Goal: Task Accomplishment & Management: Use online tool/utility

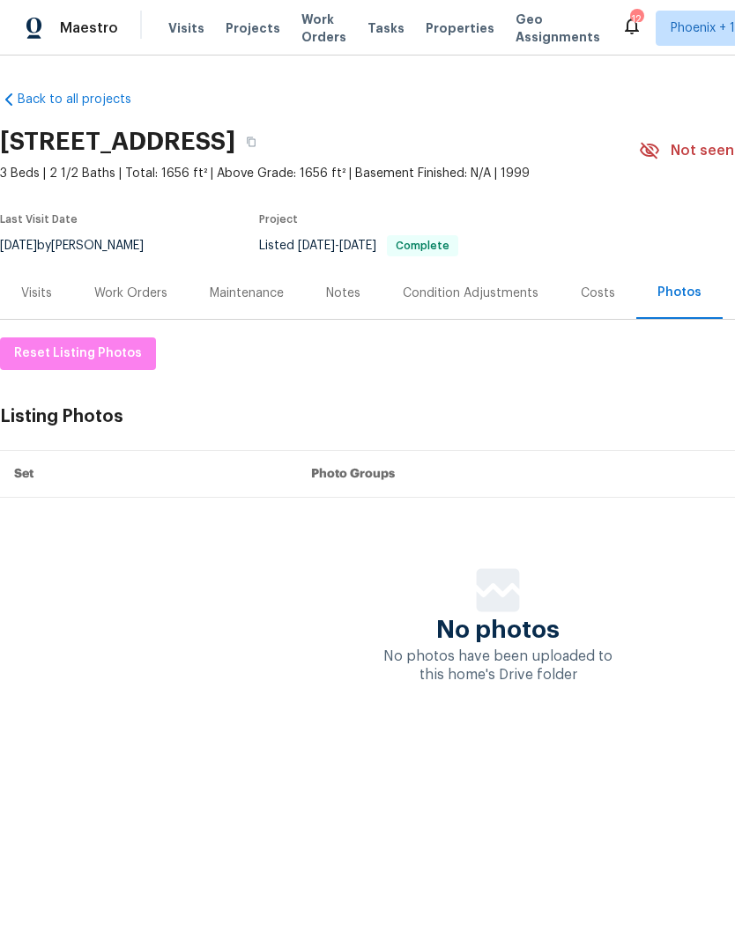
scroll to position [0, 261]
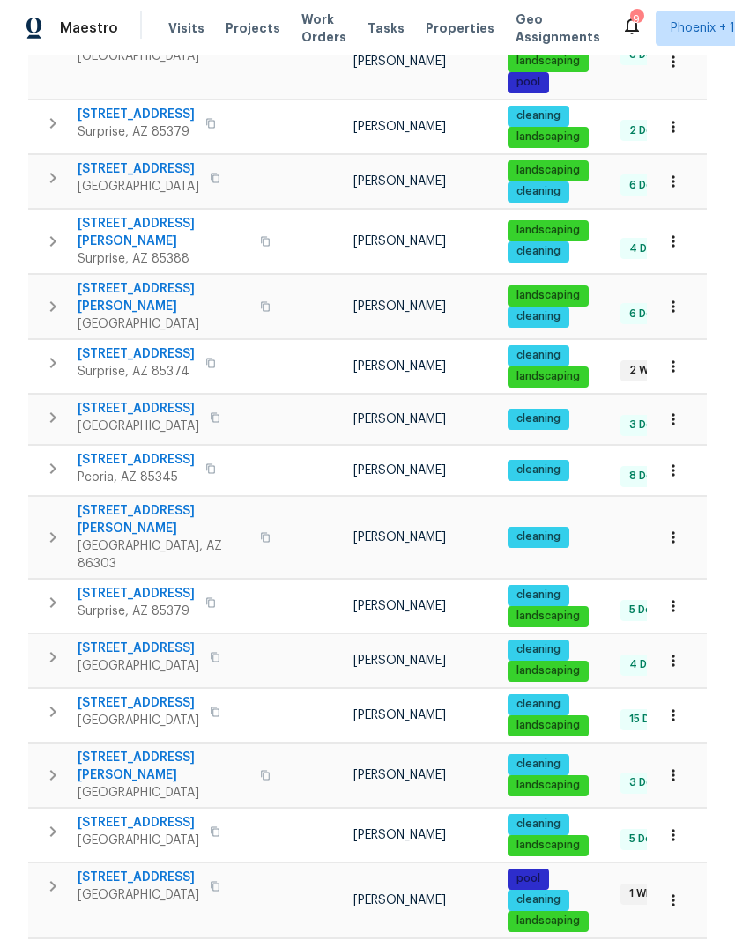
scroll to position [600, 0]
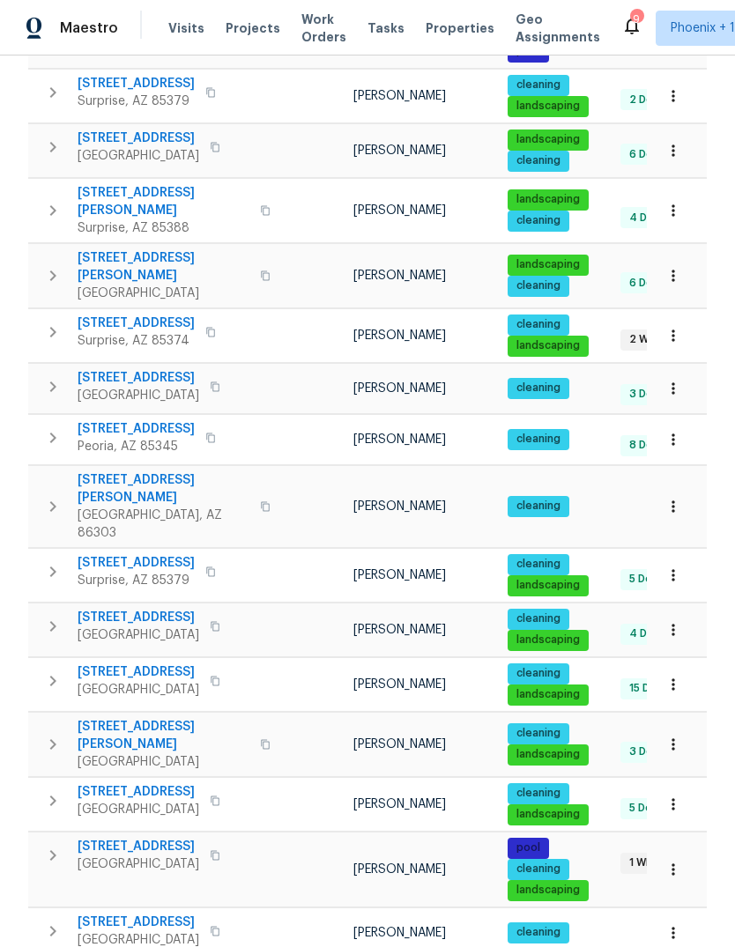
click at [152, 664] on span "25038 N 40th Ave" at bounding box center [139, 673] width 122 height 18
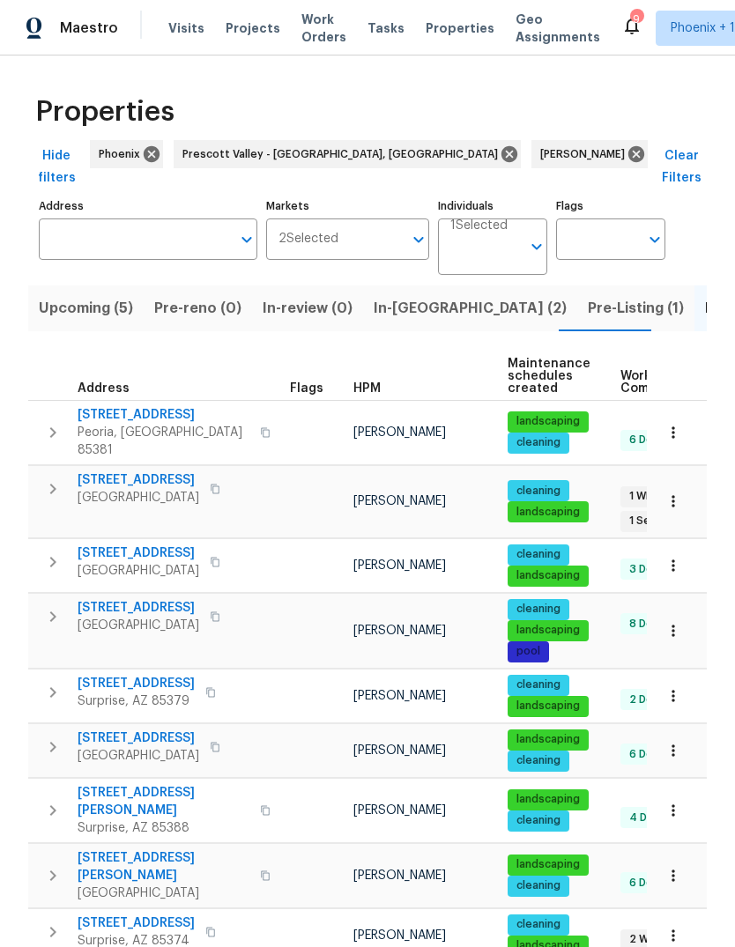
scroll to position [0, 0]
click at [90, 296] on span "Upcoming (5)" at bounding box center [86, 308] width 94 height 25
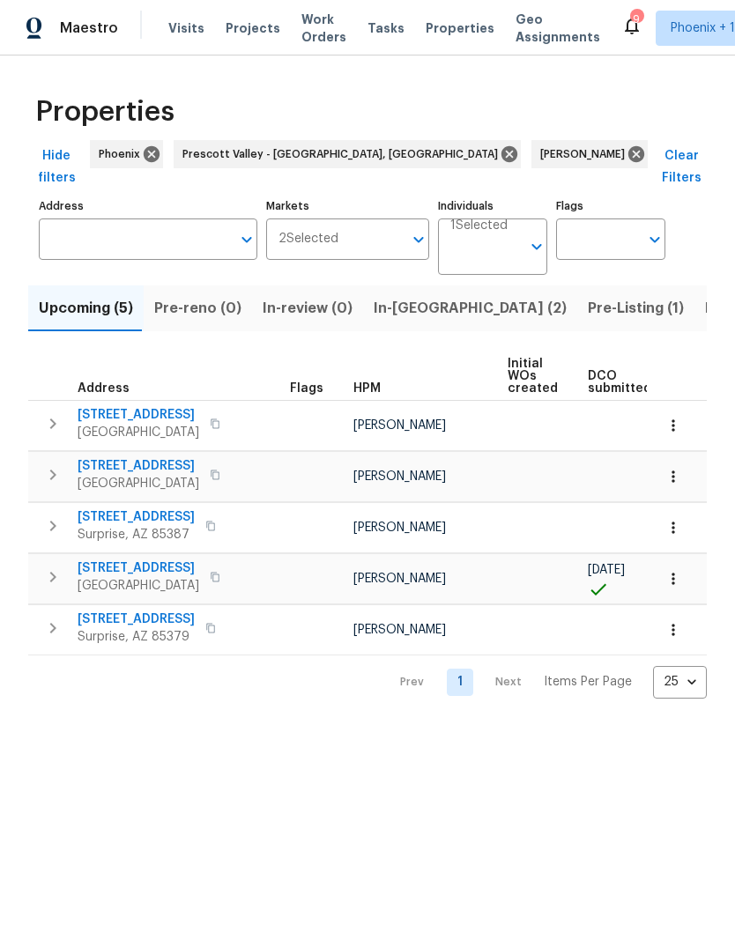
click at [70, 605] on td "14851 W Larkspur Dr Surprise, AZ 85379" at bounding box center [155, 628] width 255 height 46
copy div "14851 W Larkspur Dr Surprise, AZ 85379"
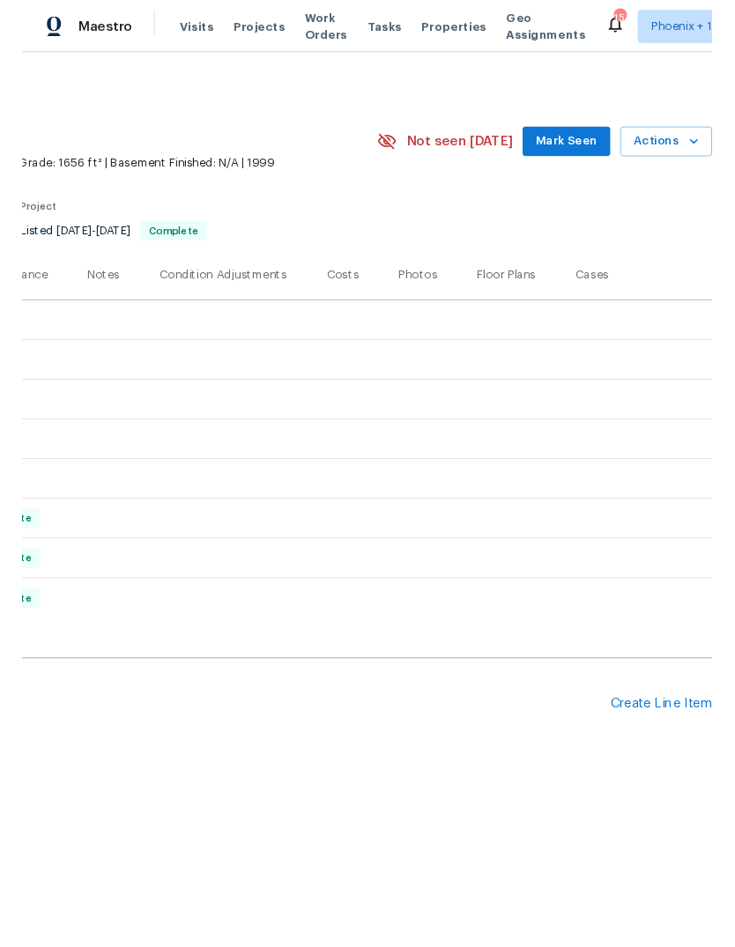
scroll to position [0, 261]
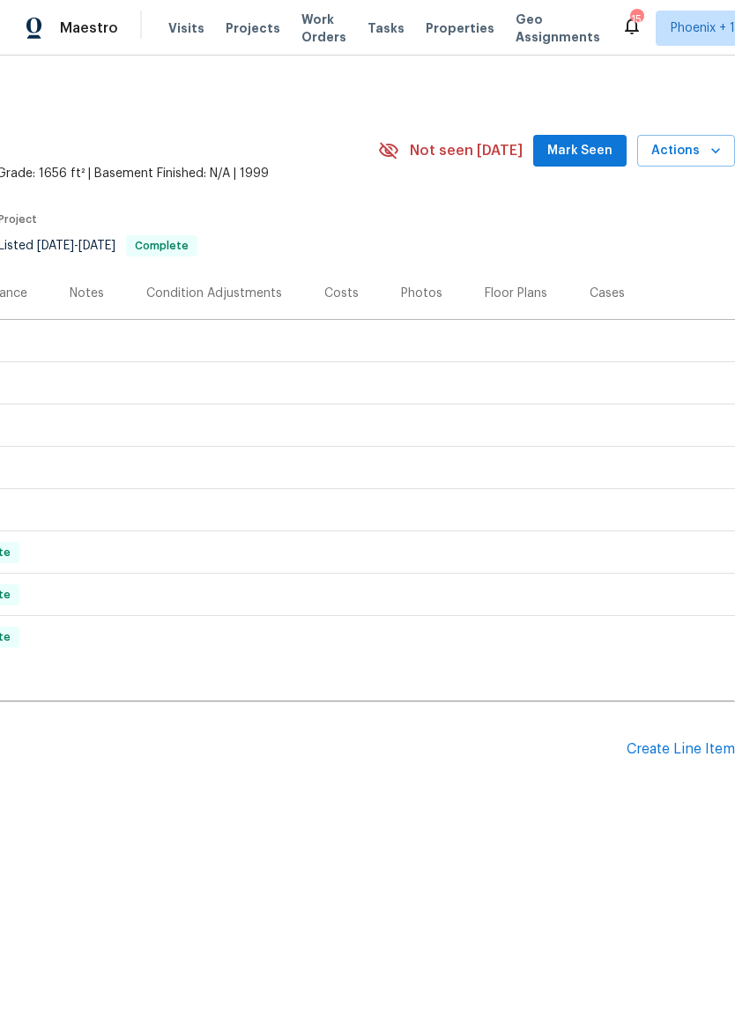
click at [690, 749] on div "Create Line Item" at bounding box center [681, 749] width 108 height 17
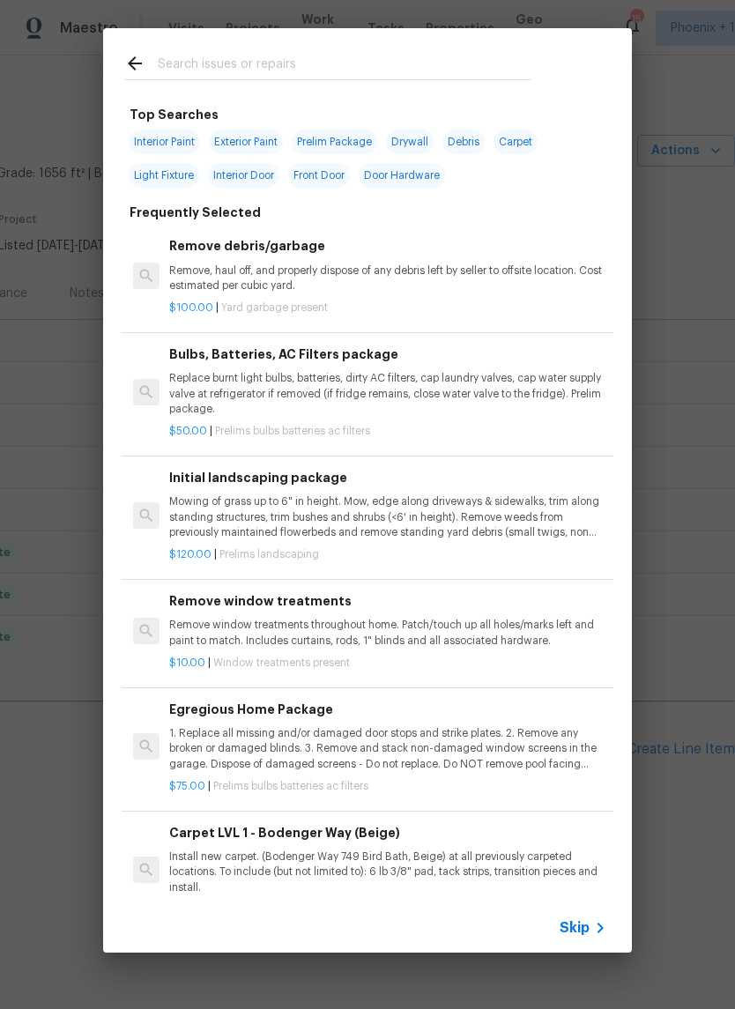
click at [231, 60] on input "text" at bounding box center [345, 66] width 374 height 26
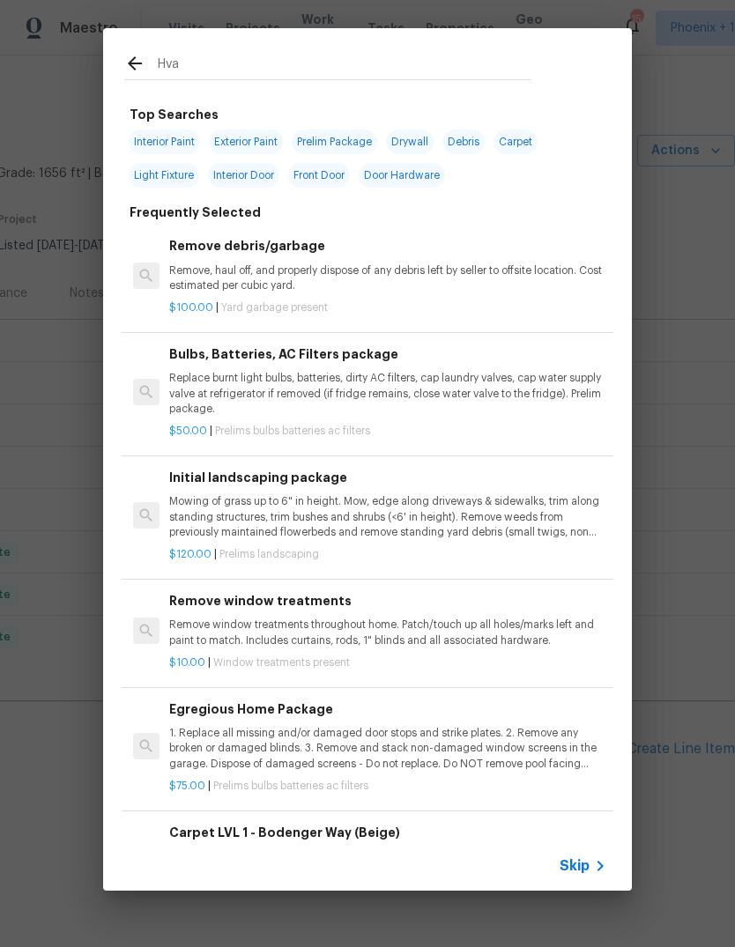
type input "Hvac"
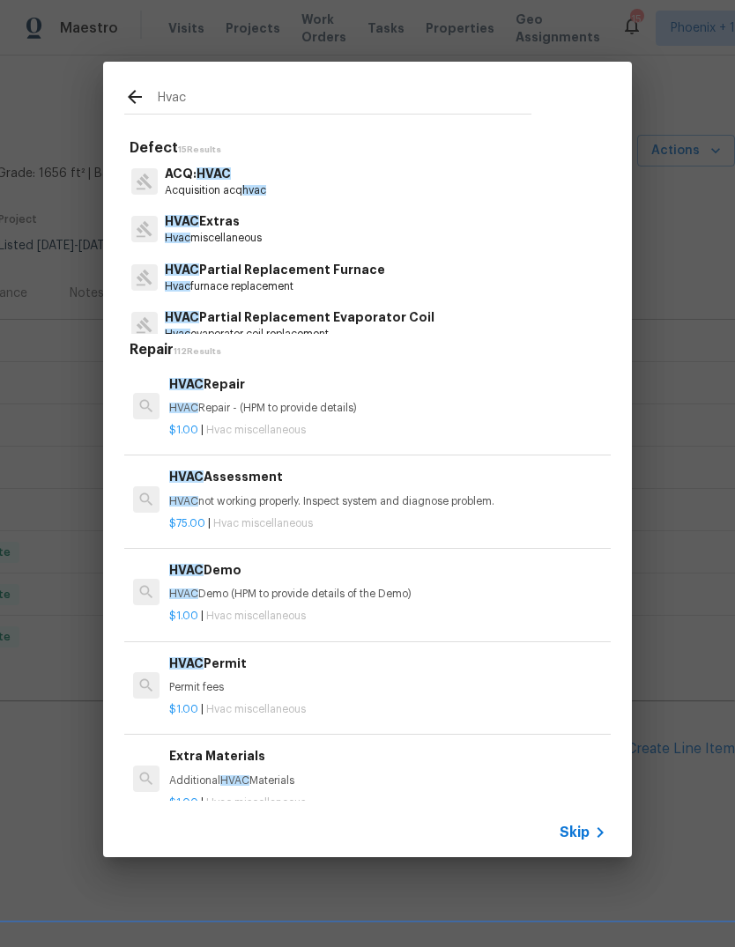
click at [268, 411] on p "HVAC Repair - (HPM to provide details)" at bounding box center [387, 408] width 437 height 15
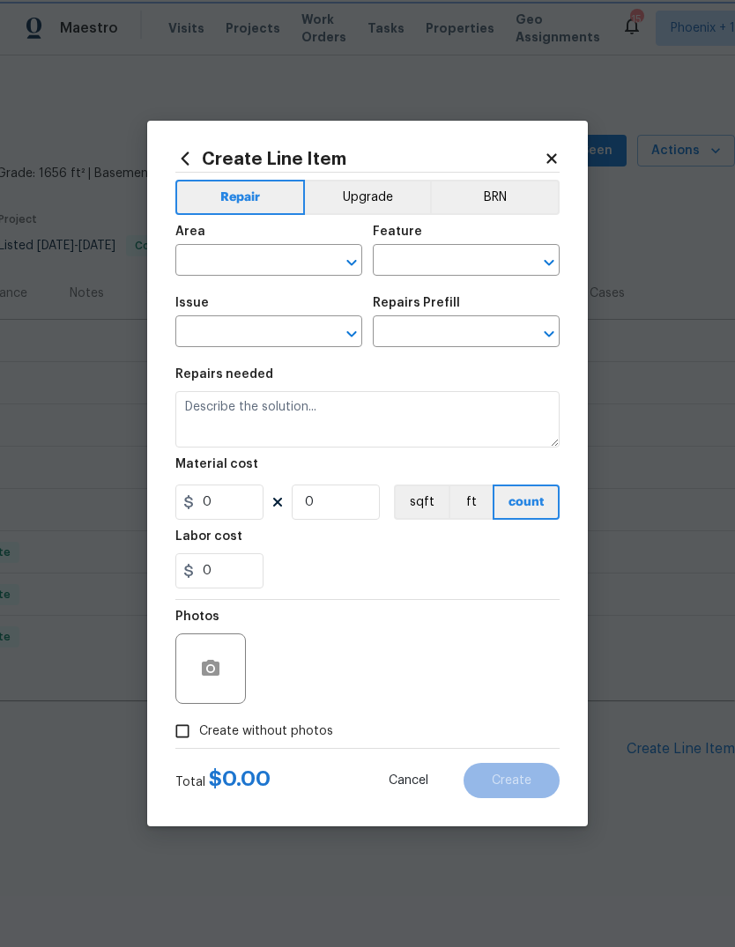
type input "HVAC"
type input "HVAC Extras"
type input "HVAC Repair $1.00"
type textarea "HVAC Repair - (HPM to provide details)"
type input "1"
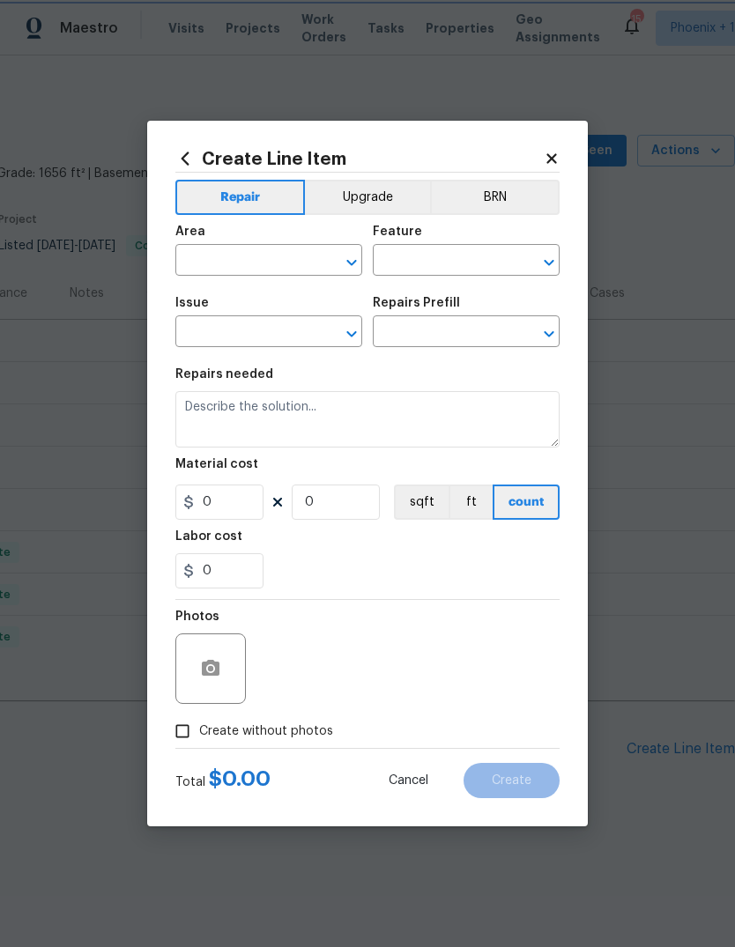
type input "1"
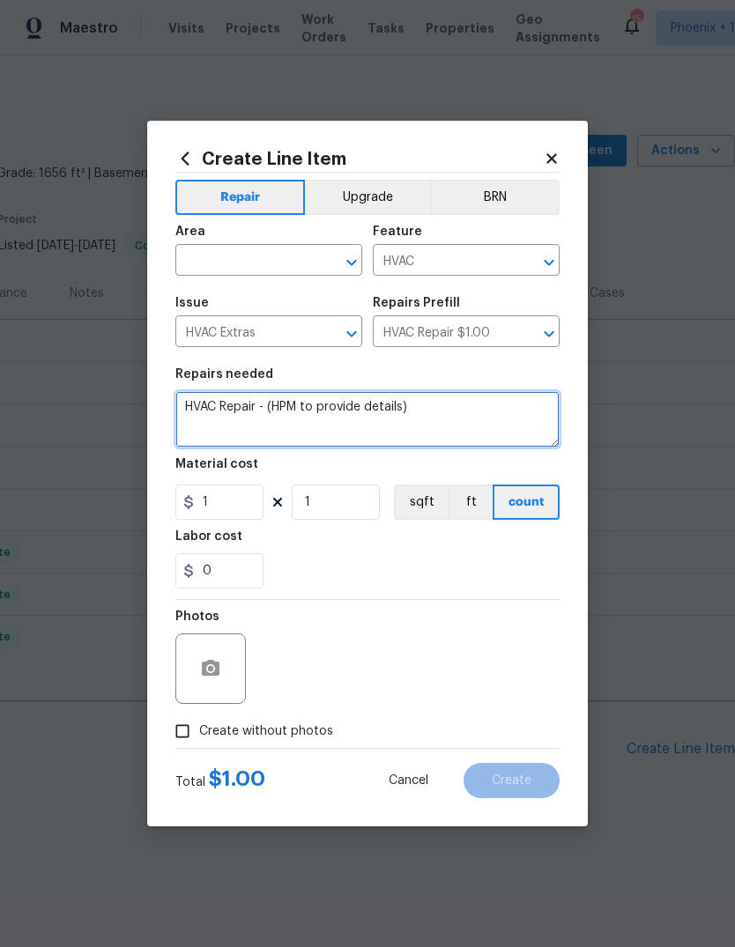
click at [274, 409] on textarea "HVAC Repair - (HPM to provide details)" at bounding box center [367, 419] width 384 height 56
click at [274, 408] on textarea "HVAC Repair - (HPM to provide details)" at bounding box center [367, 419] width 384 height 56
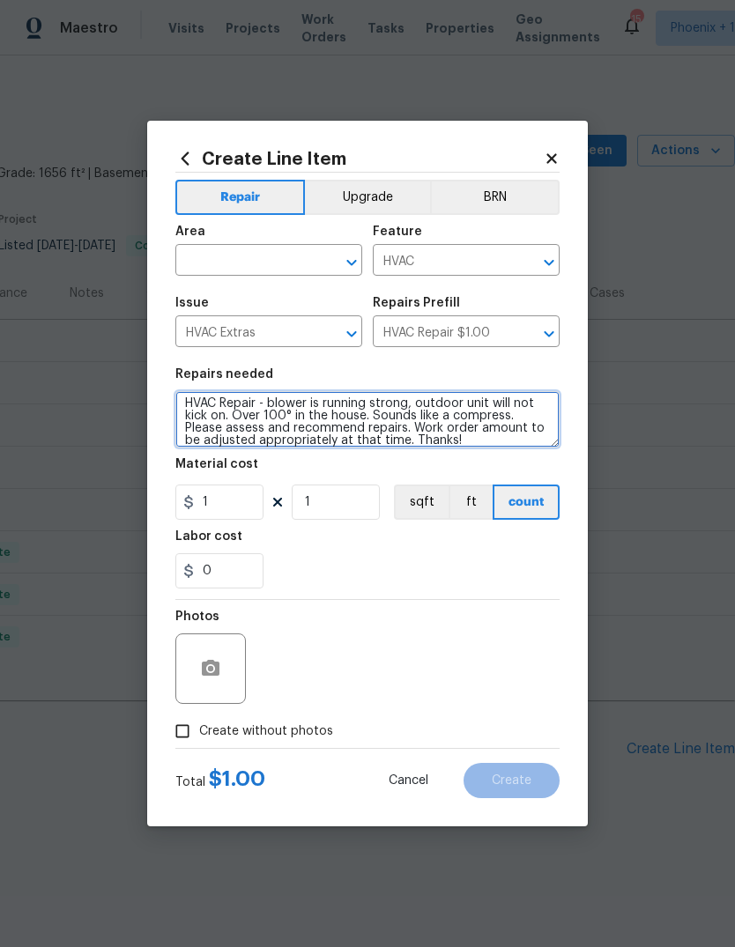
scroll to position [4, 0]
click at [489, 426] on textarea "HVAC Repair - blower is running strong, outdoor unit will not kick on. Over 100…" at bounding box center [367, 419] width 384 height 56
click at [480, 420] on textarea "HVAC Repair - blower is running strong, outdoor unit will not kick on. Over 100…" at bounding box center [367, 419] width 384 height 56
type textarea "HVAC Repair - blower is running strong, outdoor unit will not kick on. Over 100…"
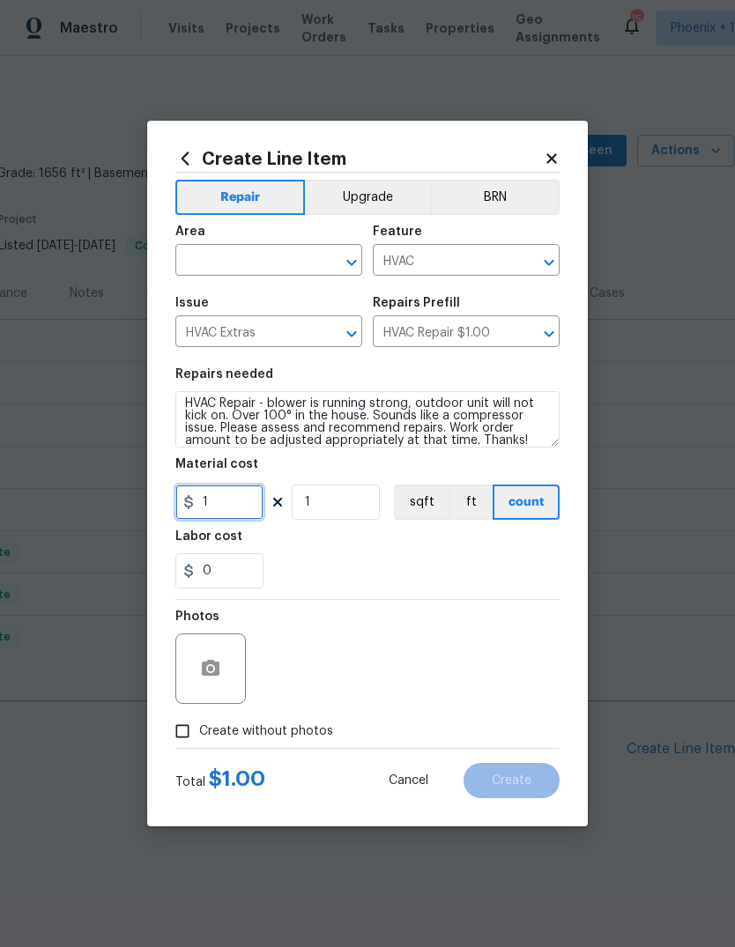
click at [242, 516] on input "1" at bounding box center [219, 502] width 88 height 35
type input "100"
click at [409, 552] on div "Labor cost" at bounding box center [367, 542] width 384 height 23
click at [264, 260] on input "text" at bounding box center [243, 262] width 137 height 27
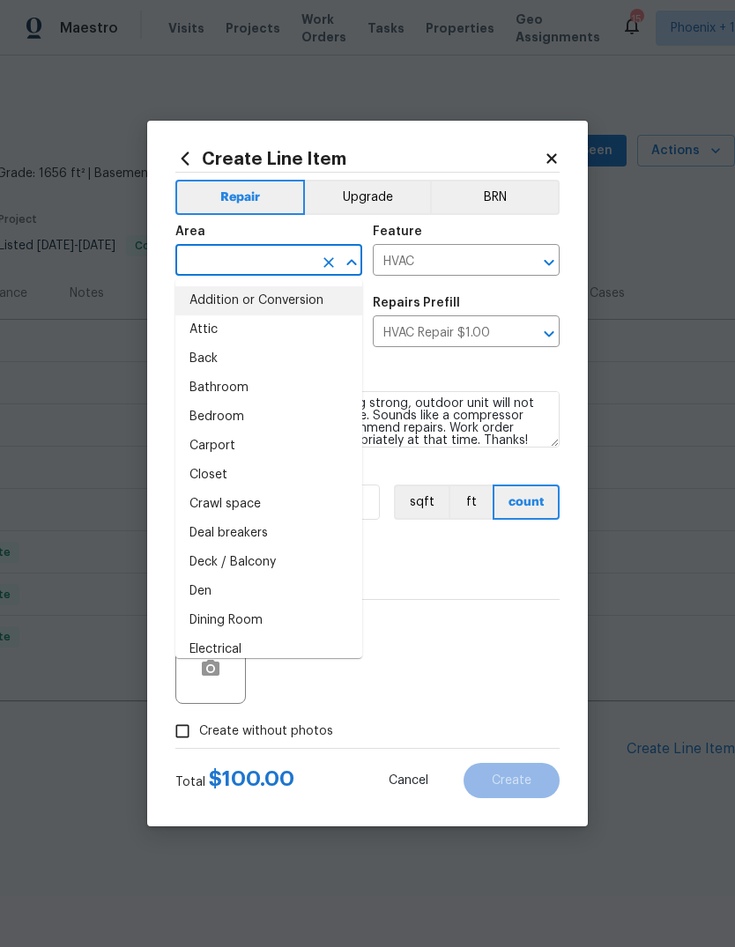
click at [275, 292] on li "Addition or Conversion" at bounding box center [268, 300] width 187 height 29
type input "Addition or Conversion"
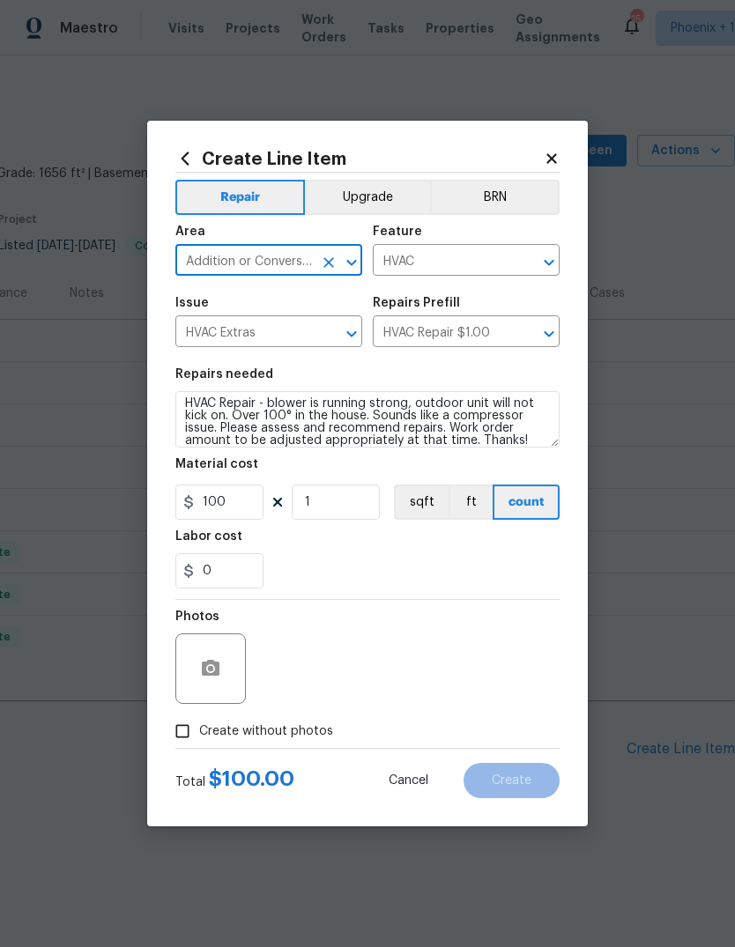
click at [333, 265] on icon "Clear" at bounding box center [328, 262] width 11 height 11
type input "hva"
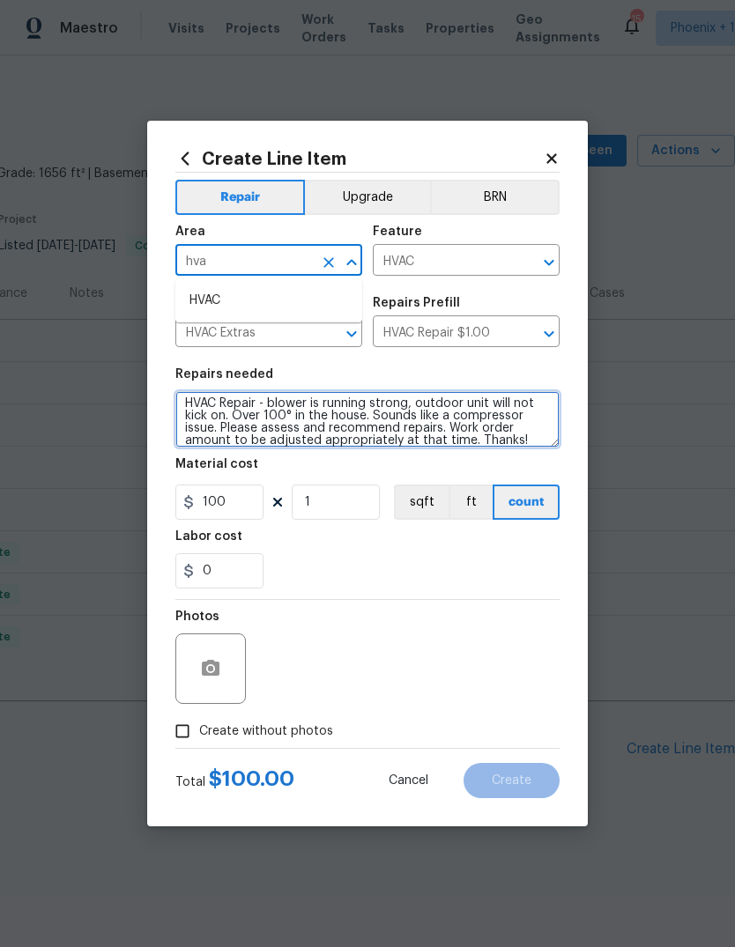
click at [183, 404] on textarea "HVAC Repair - blower is running strong, outdoor unit will not kick on. Over 100…" at bounding box center [367, 419] width 384 height 56
click at [182, 403] on textarea "HVAC Repair - blower is running strong, outdoor unit will not kick on. Over 100…" at bounding box center [367, 419] width 384 height 56
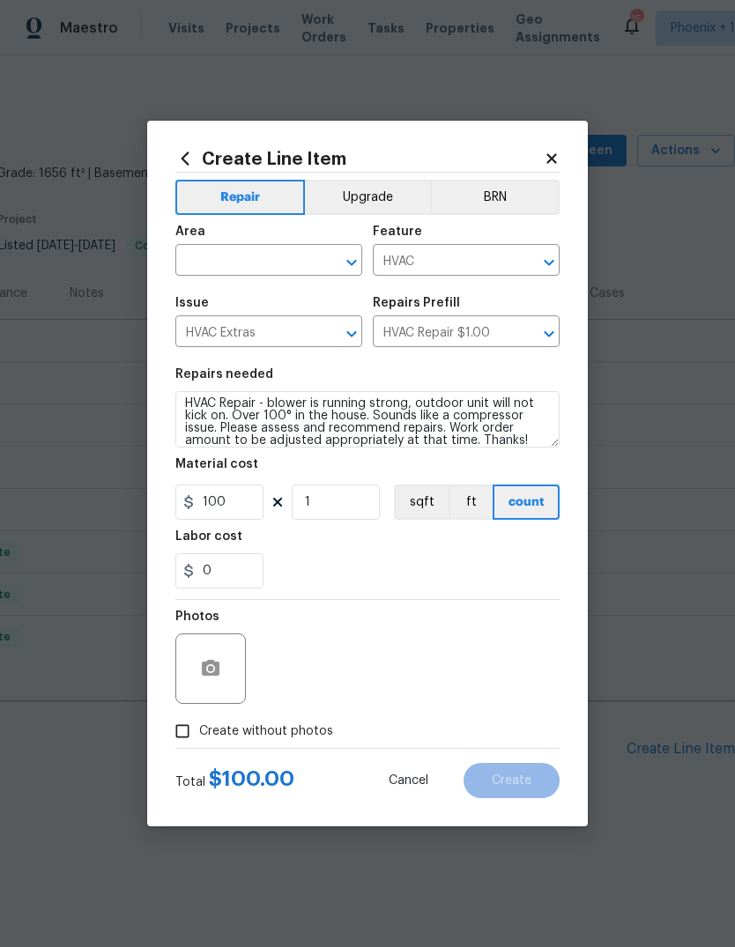
click at [271, 291] on span "Issue HVAC Extras ​" at bounding box center [268, 321] width 187 height 71
click at [248, 259] on input "text" at bounding box center [243, 262] width 137 height 27
click at [208, 305] on li "HVAC" at bounding box center [268, 300] width 187 height 29
type input "HVAC"
click at [452, 374] on div "Repairs needed" at bounding box center [367, 379] width 384 height 23
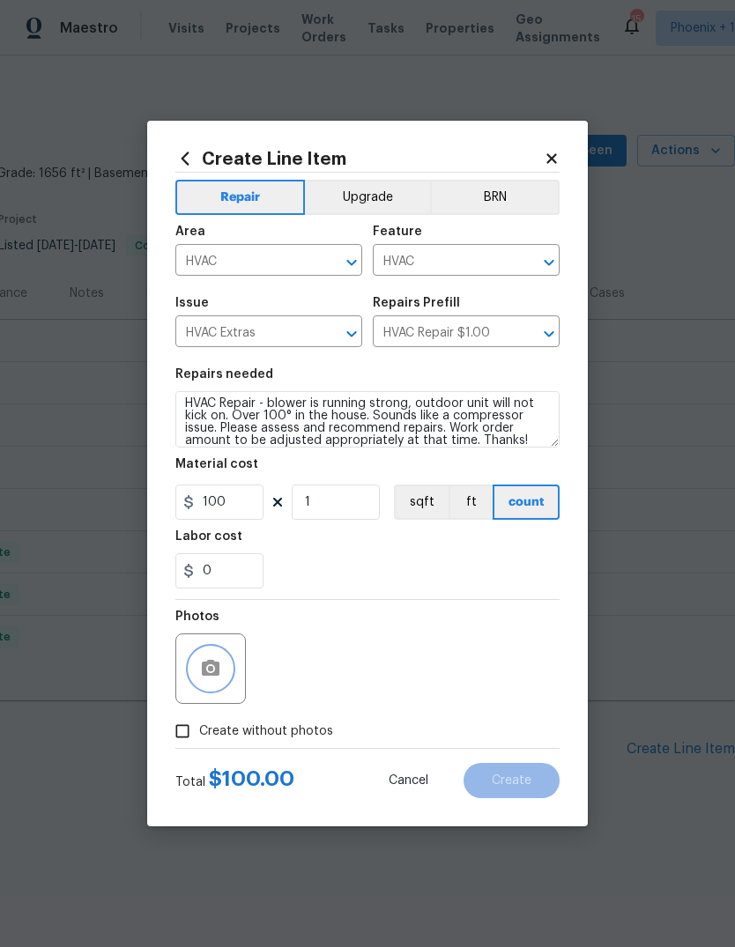
click at [218, 657] on button "button" at bounding box center [210, 669] width 42 height 42
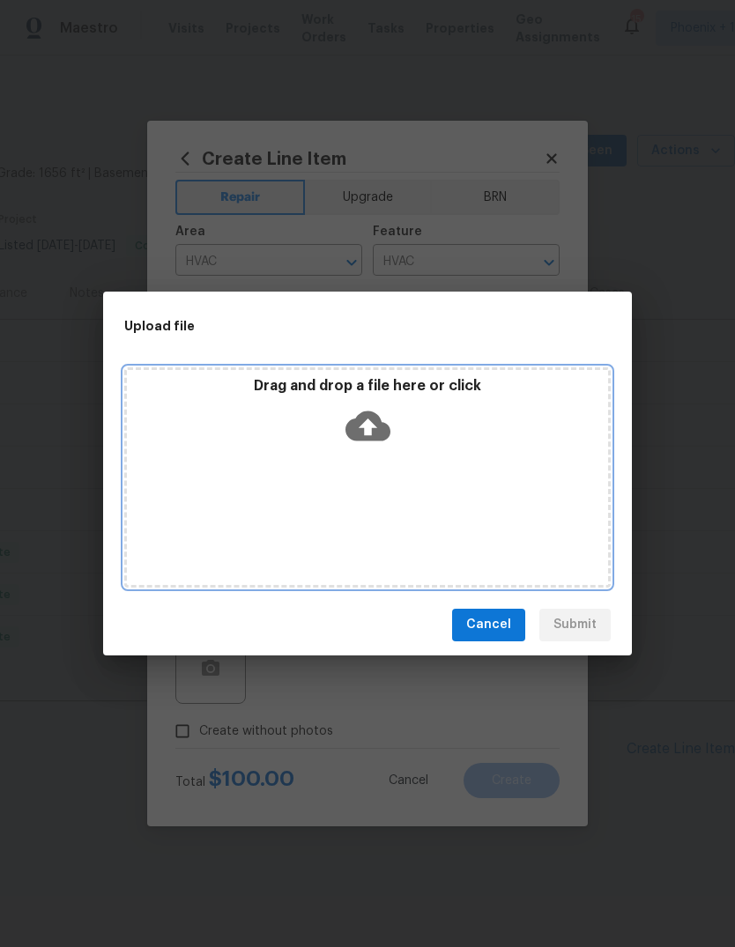
click at [384, 428] on icon at bounding box center [367, 426] width 45 height 30
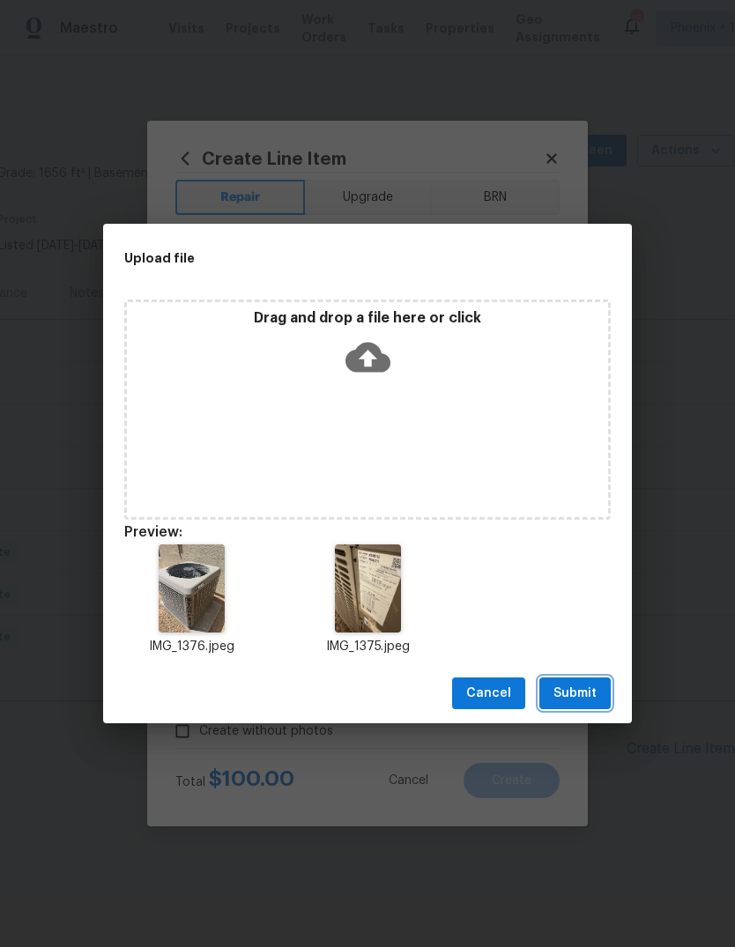
click at [592, 692] on span "Submit" at bounding box center [574, 694] width 43 height 22
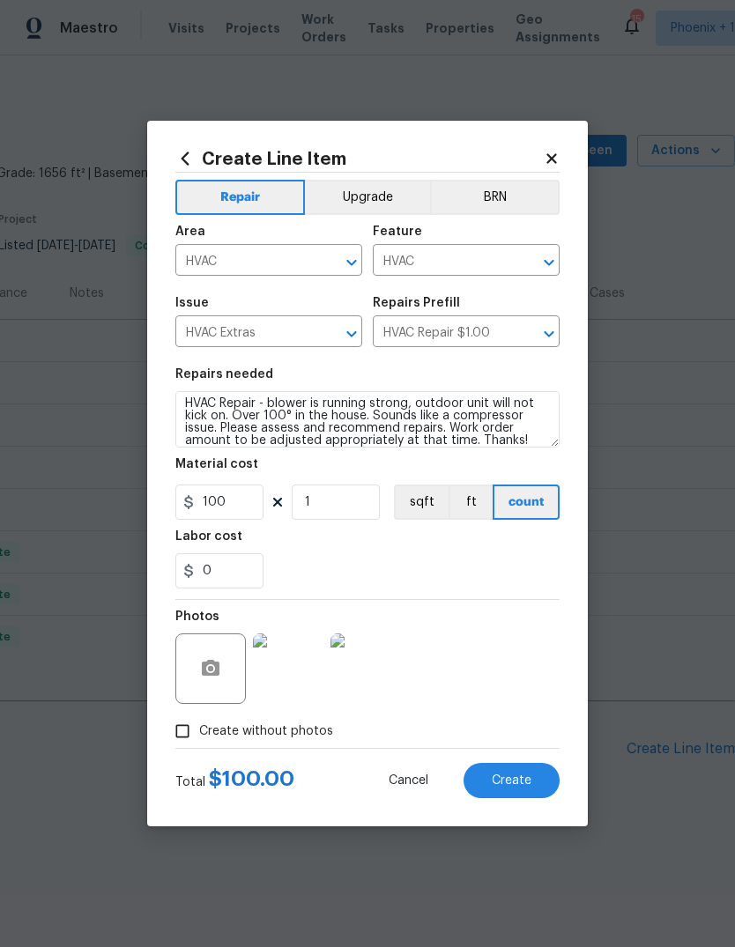
click at [517, 769] on button "Create" at bounding box center [512, 780] width 96 height 35
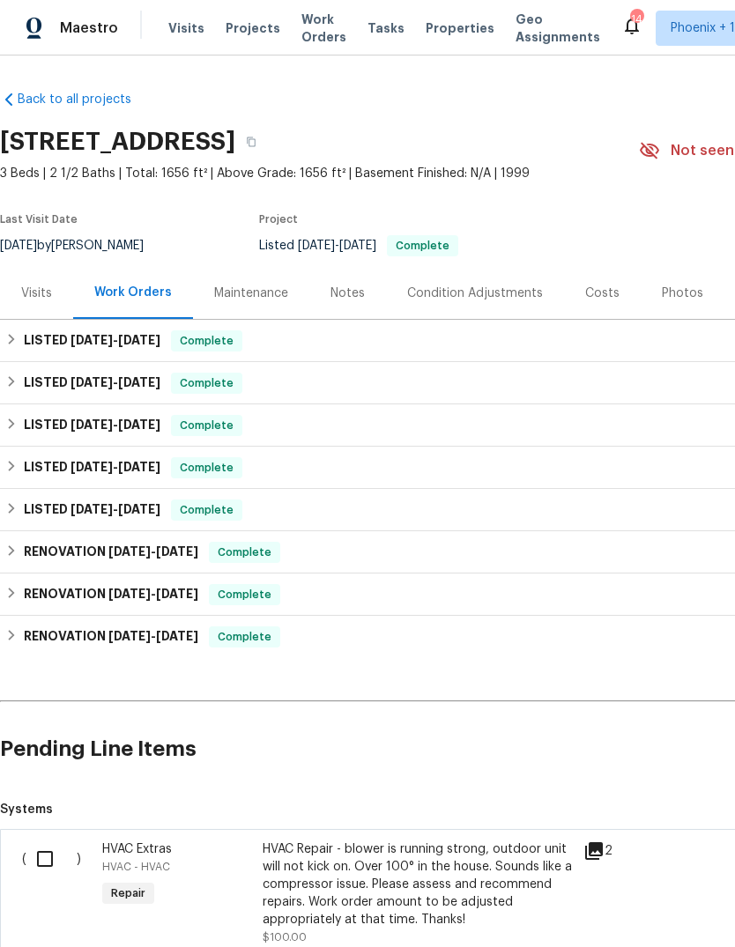
click at [41, 855] on input "checkbox" at bounding box center [51, 859] width 50 height 37
checkbox input "true"
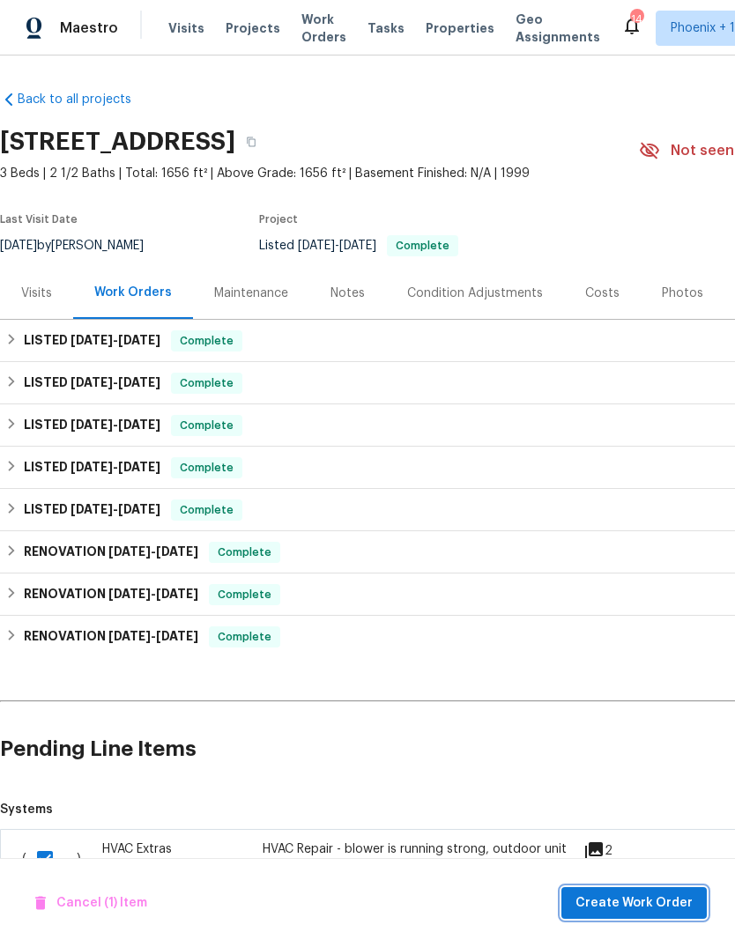
click at [608, 893] on span "Create Work Order" at bounding box center [634, 904] width 117 height 22
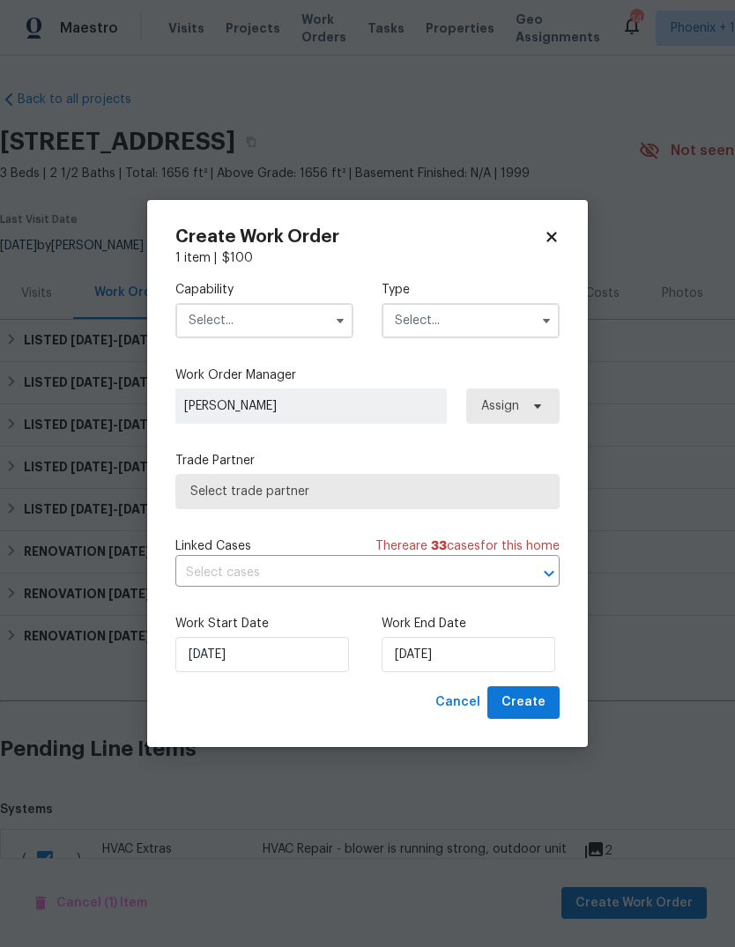
click at [274, 321] on input "text" at bounding box center [264, 320] width 178 height 35
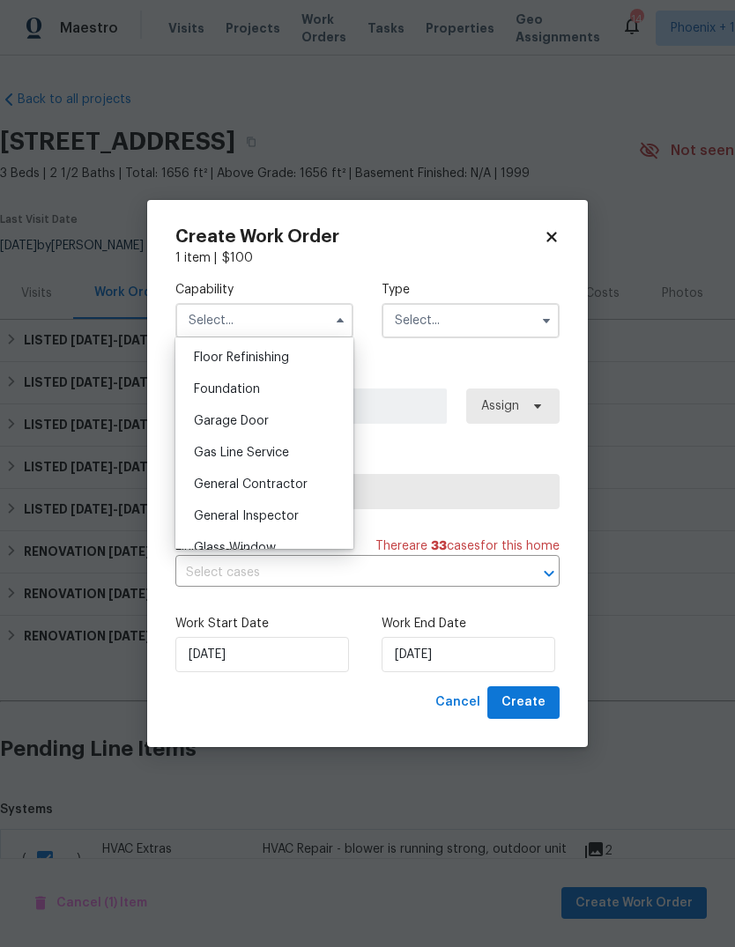
scroll to position [715, 0]
click at [288, 489] on span "General Contractor" at bounding box center [251, 485] width 114 height 12
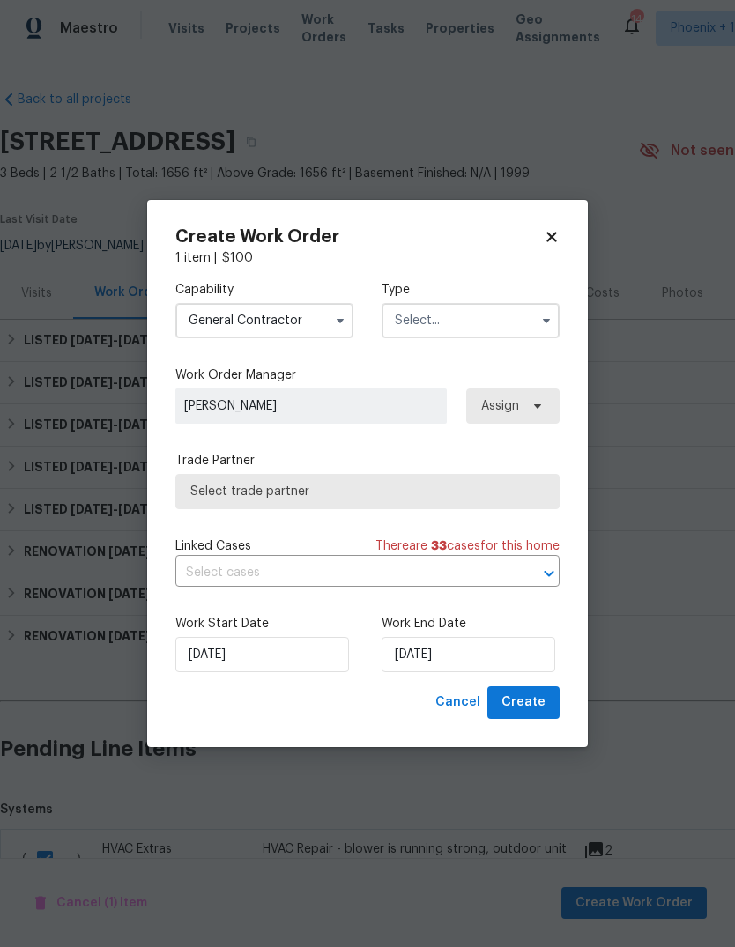
type input "General Contractor"
click at [434, 321] on input "text" at bounding box center [471, 320] width 178 height 35
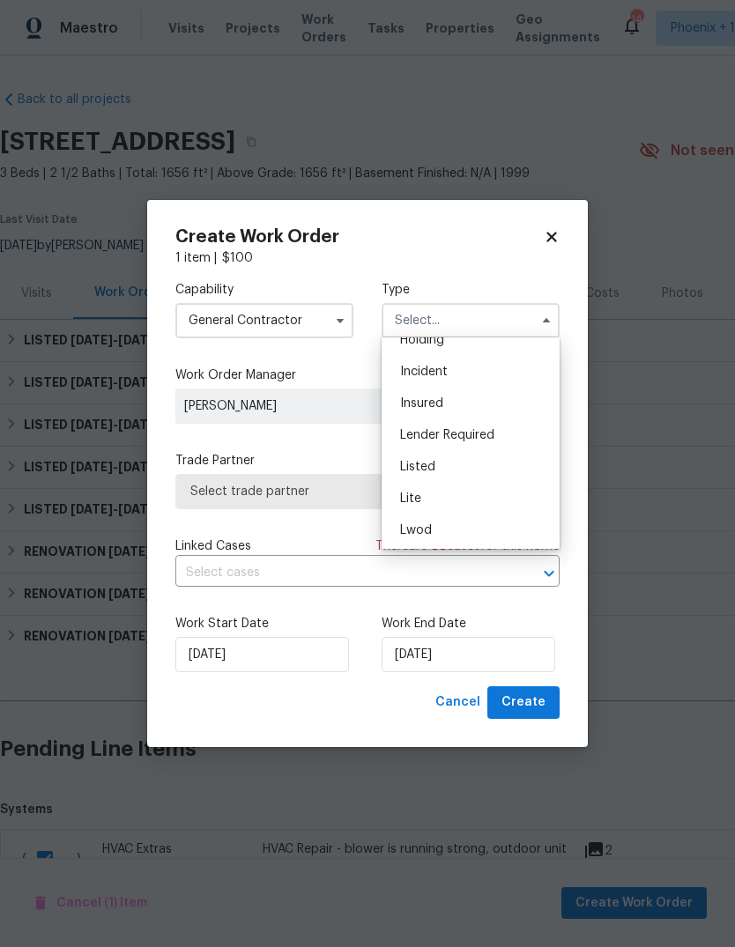
scroll to position [82, 0]
click at [464, 464] on div "Listed" at bounding box center [470, 466] width 169 height 32
type input "Listed"
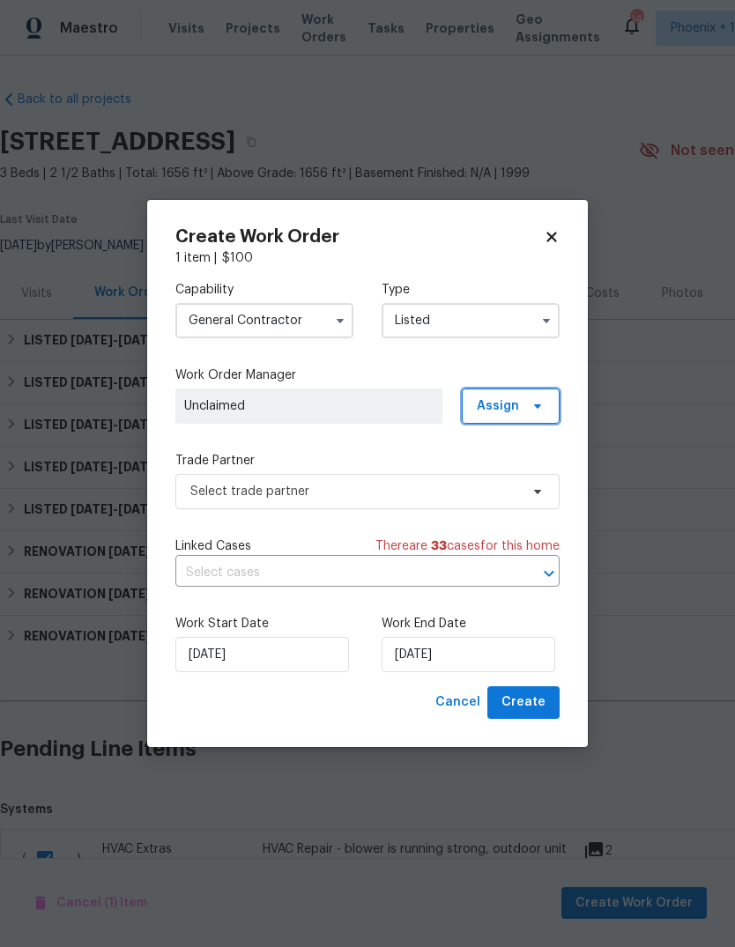
click at [536, 405] on icon at bounding box center [537, 407] width 7 height 4
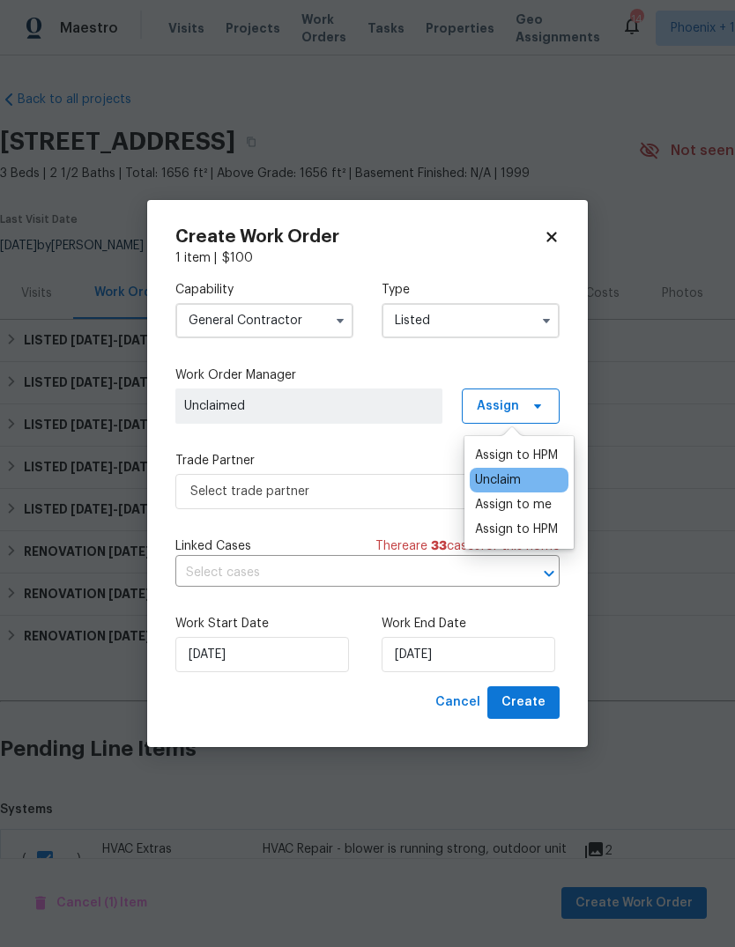
click at [539, 507] on div "Assign to me" at bounding box center [513, 505] width 77 height 18
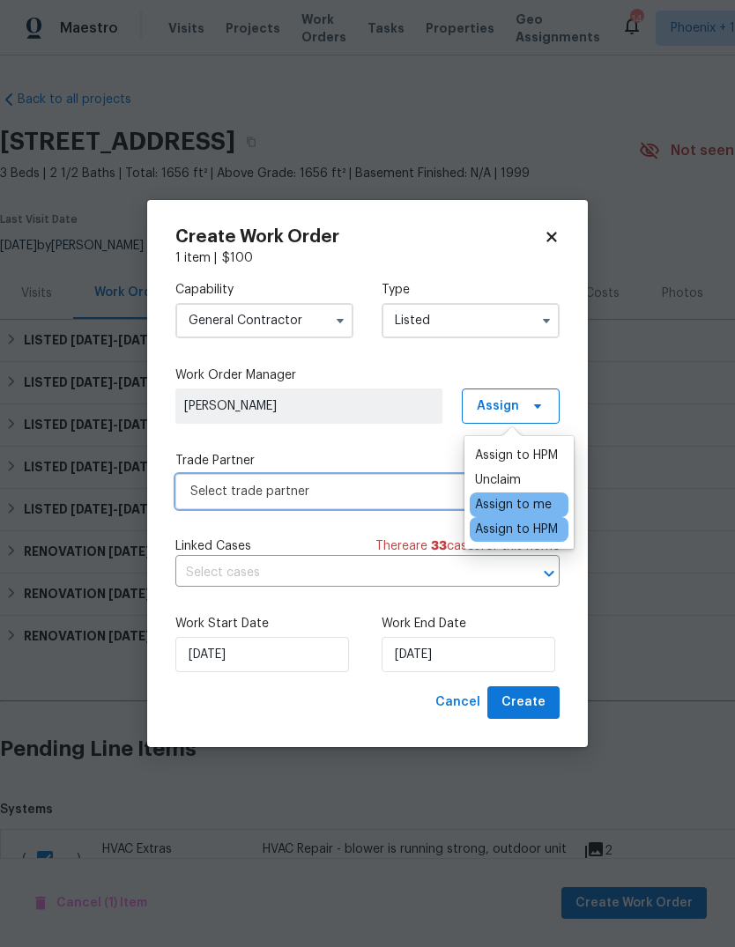
click at [312, 486] on span "Select trade partner" at bounding box center [354, 492] width 329 height 18
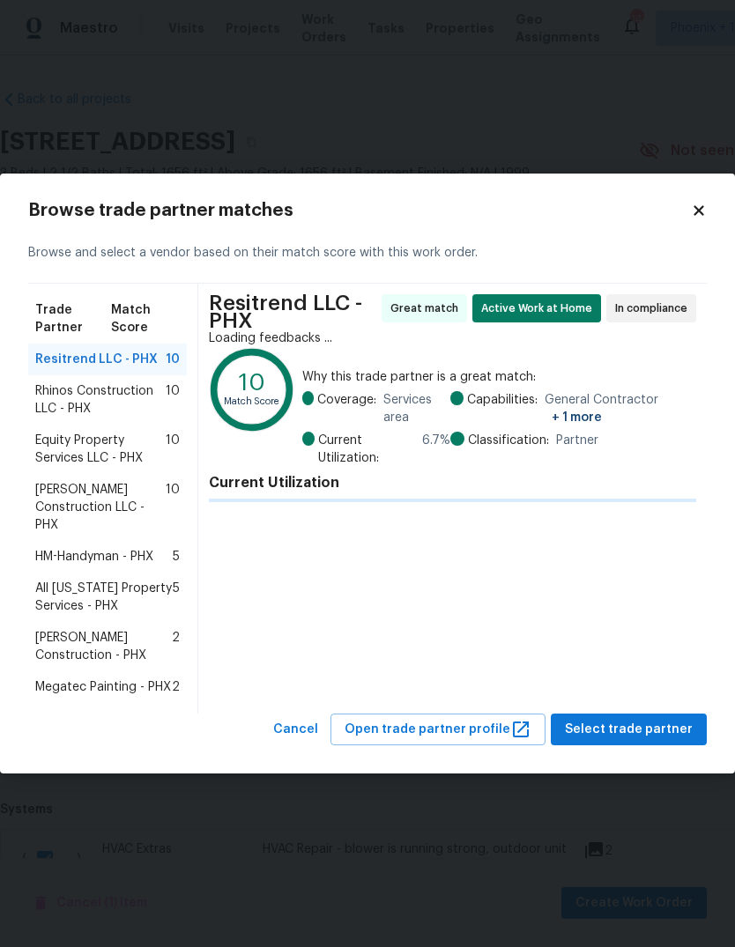
click at [705, 212] on icon at bounding box center [699, 211] width 16 height 16
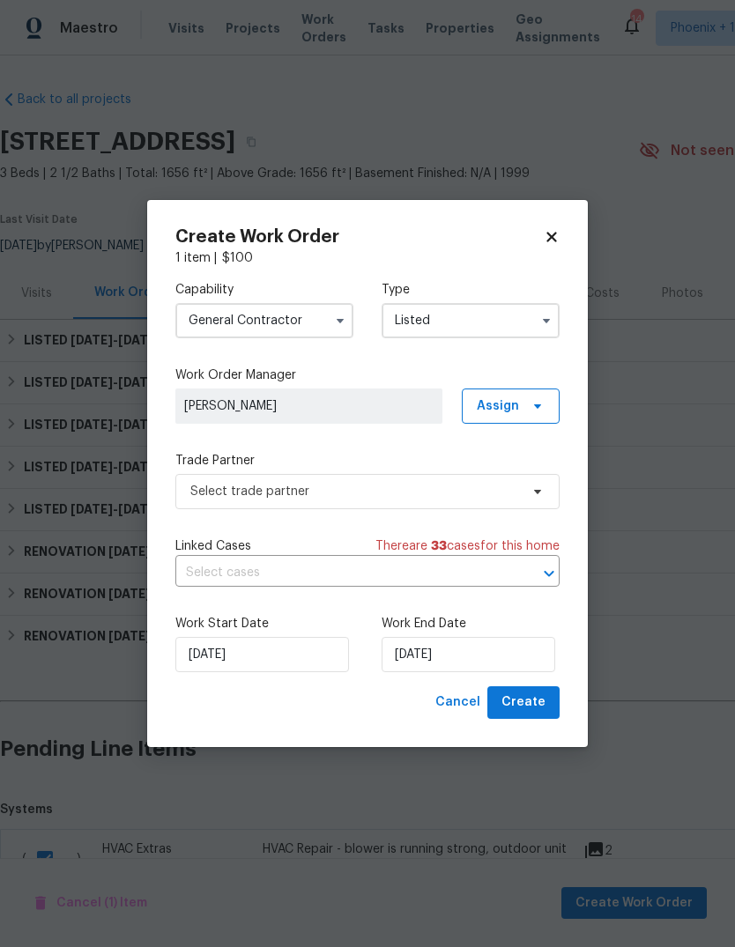
click at [286, 314] on input "General Contractor" at bounding box center [264, 320] width 178 height 35
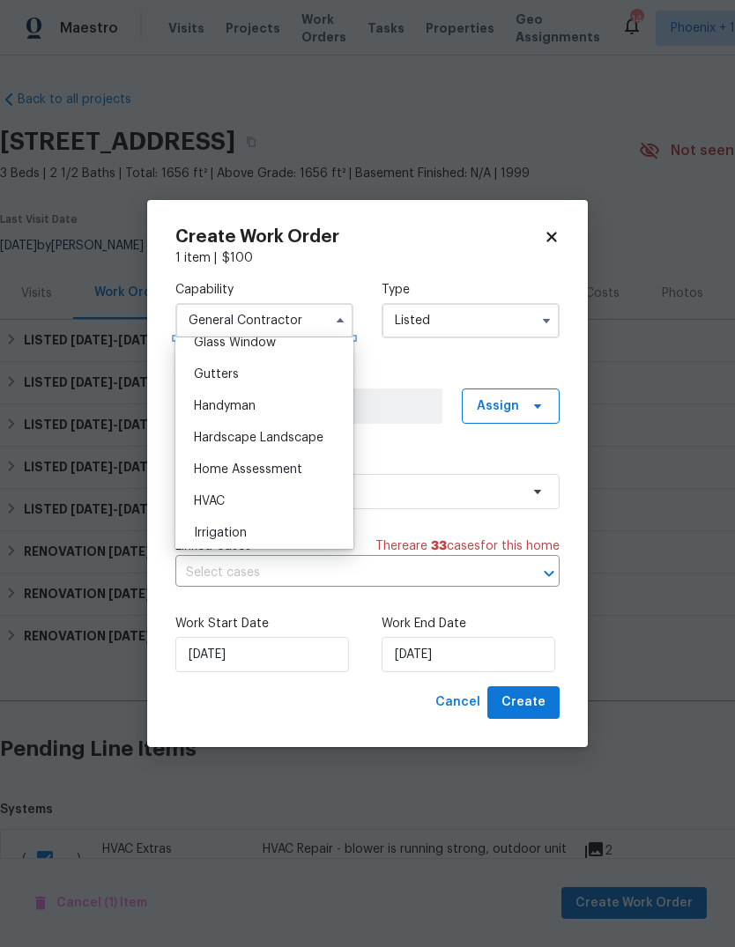
scroll to position [933, 0]
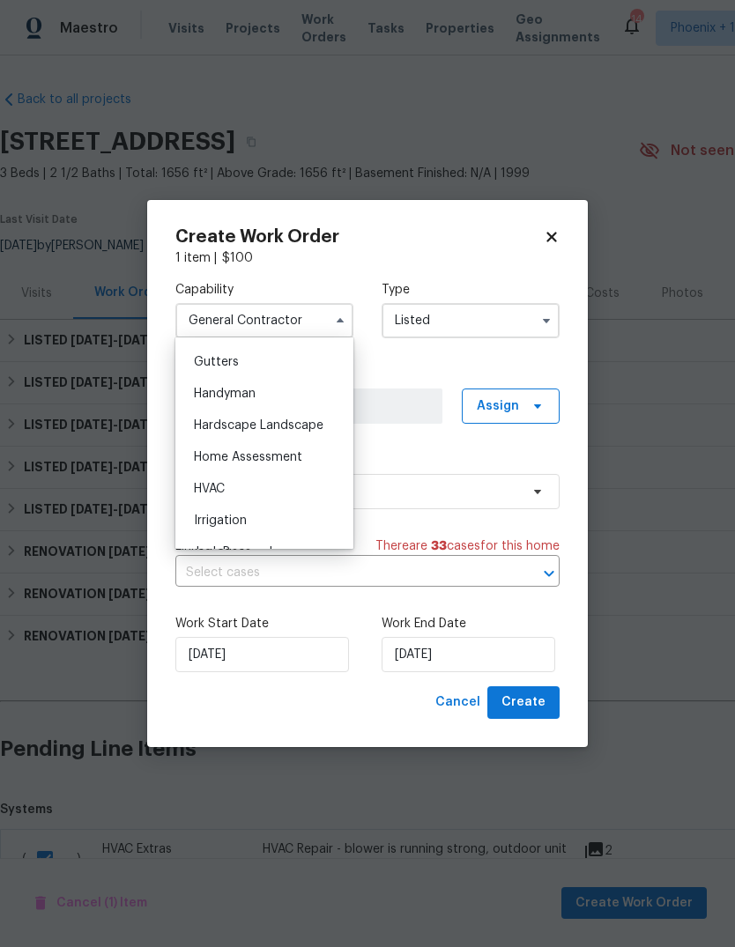
click at [261, 490] on div "HVAC" at bounding box center [264, 489] width 169 height 32
type input "HVAC"
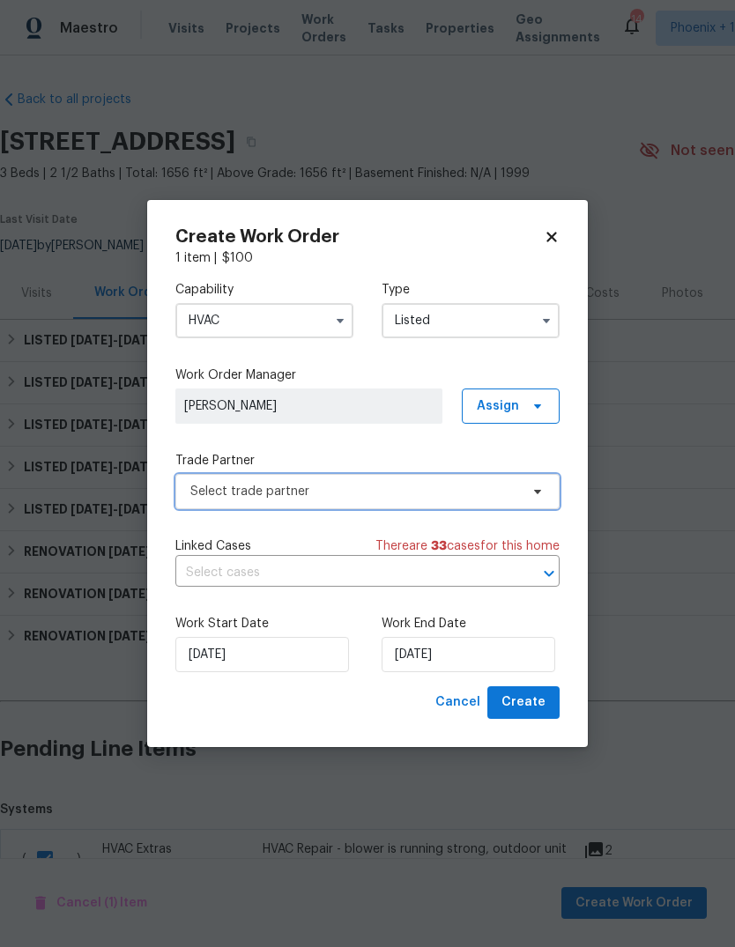
click at [357, 477] on span "Select trade partner" at bounding box center [367, 491] width 384 height 35
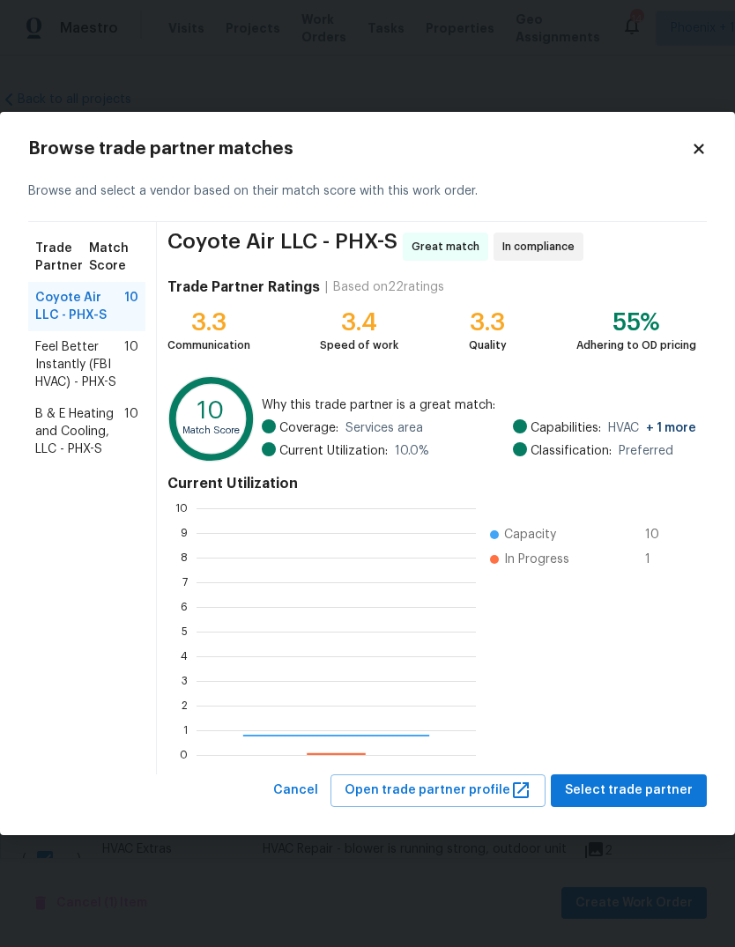
scroll to position [247, 279]
click at [73, 361] on span "Feel Better Instantly (FBI HVAC) - PHX-S" at bounding box center [79, 364] width 89 height 53
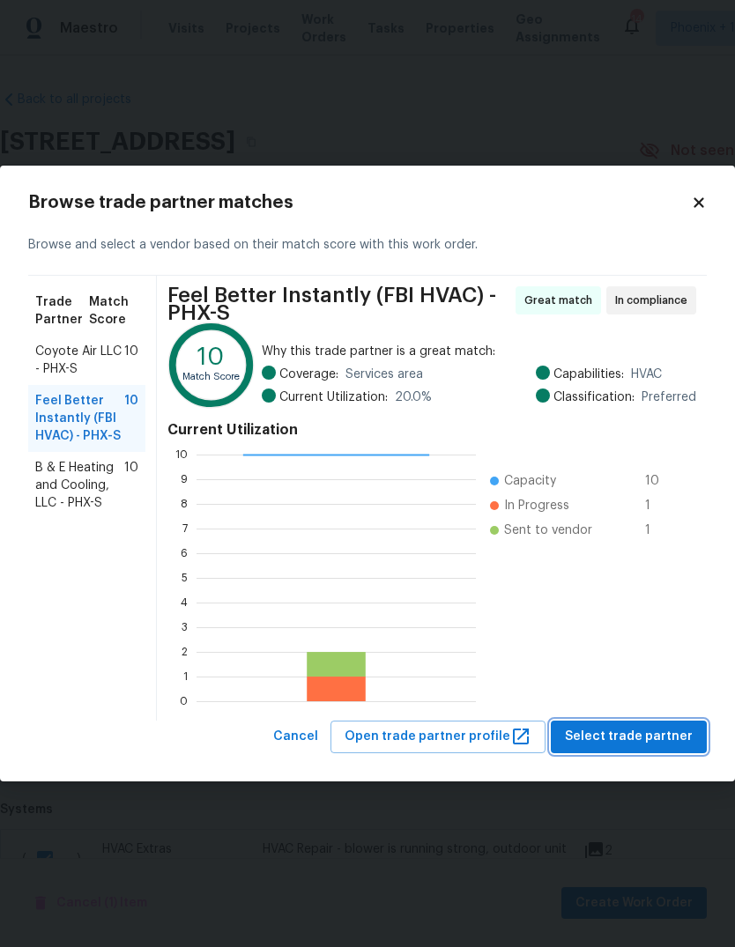
click at [646, 739] on span "Select trade partner" at bounding box center [629, 737] width 128 height 22
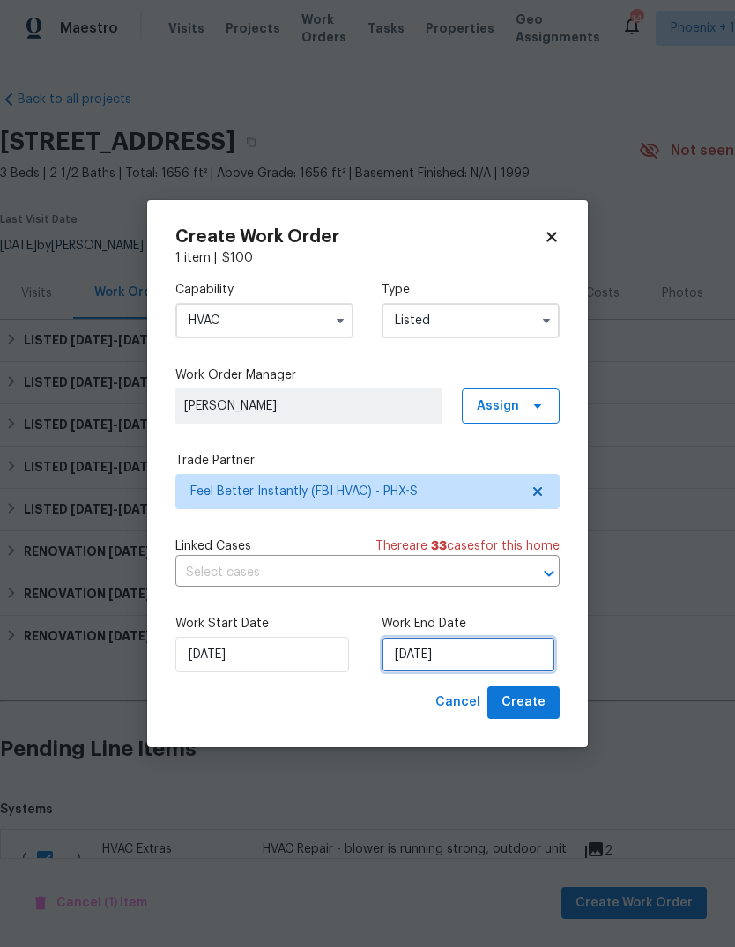
click at [475, 646] on input "8/11/2025" at bounding box center [469, 654] width 174 height 35
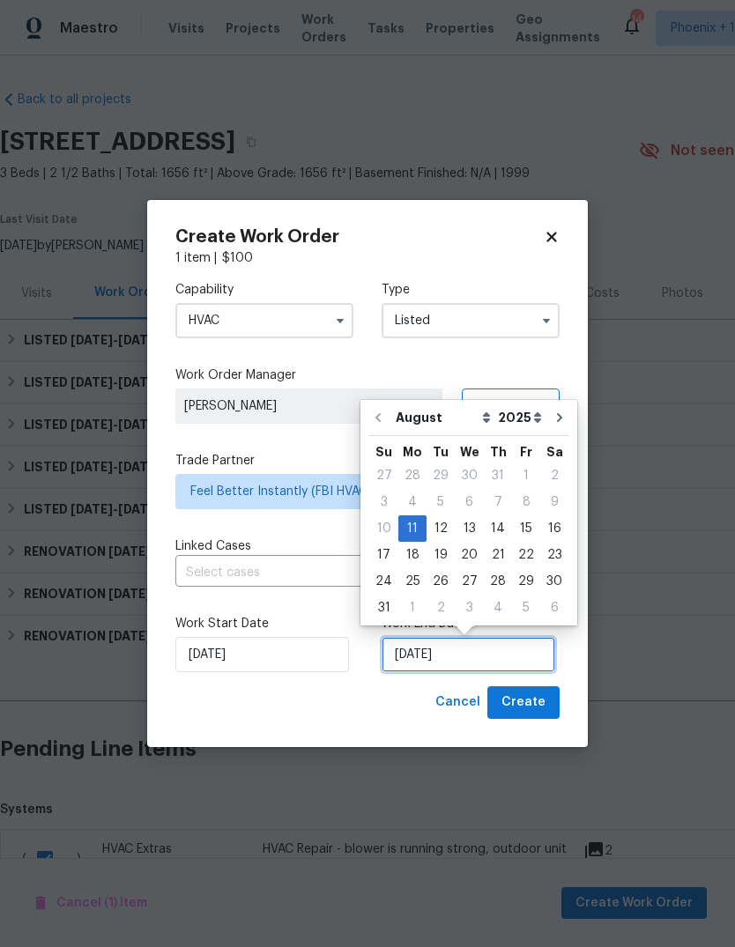
scroll to position [13, 0]
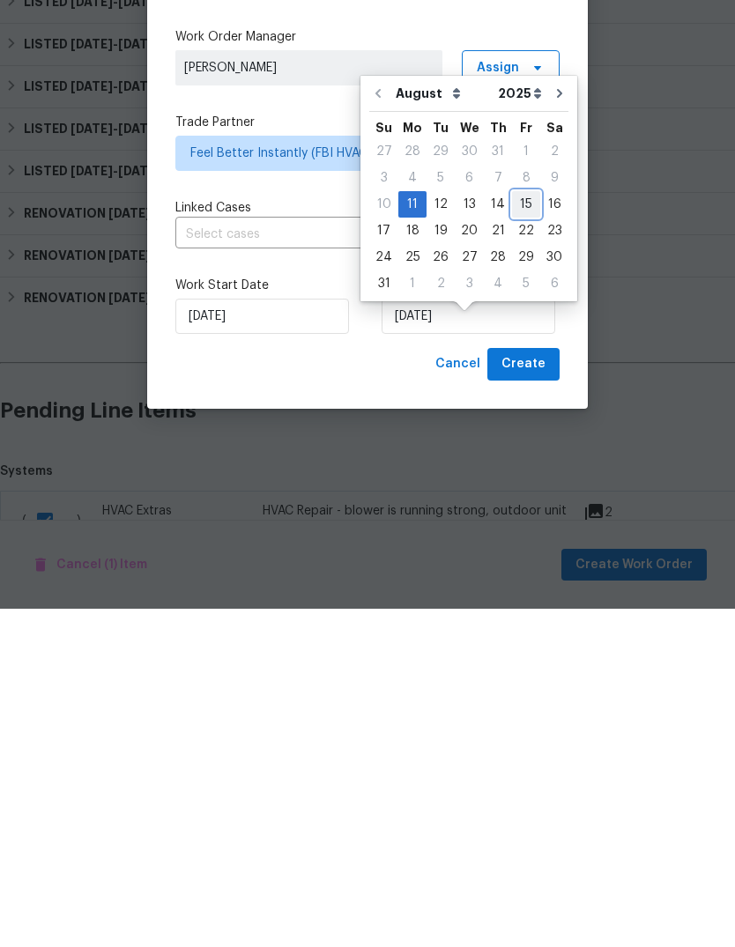
click at [514, 531] on div "15" at bounding box center [526, 543] width 28 height 25
type input "8/15/2025"
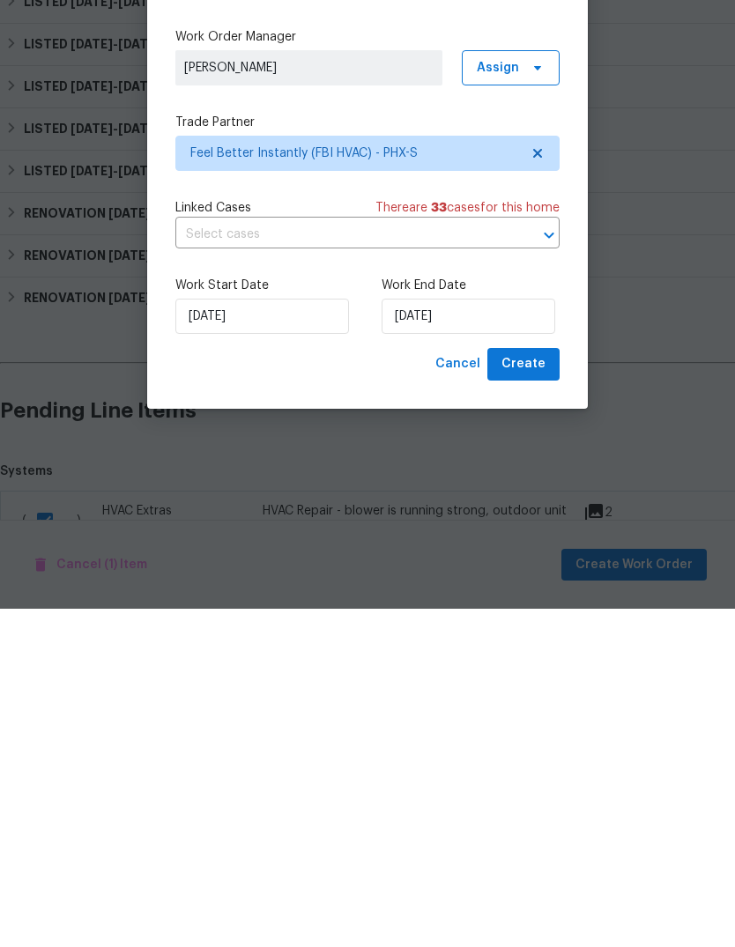
scroll to position [66, 0]
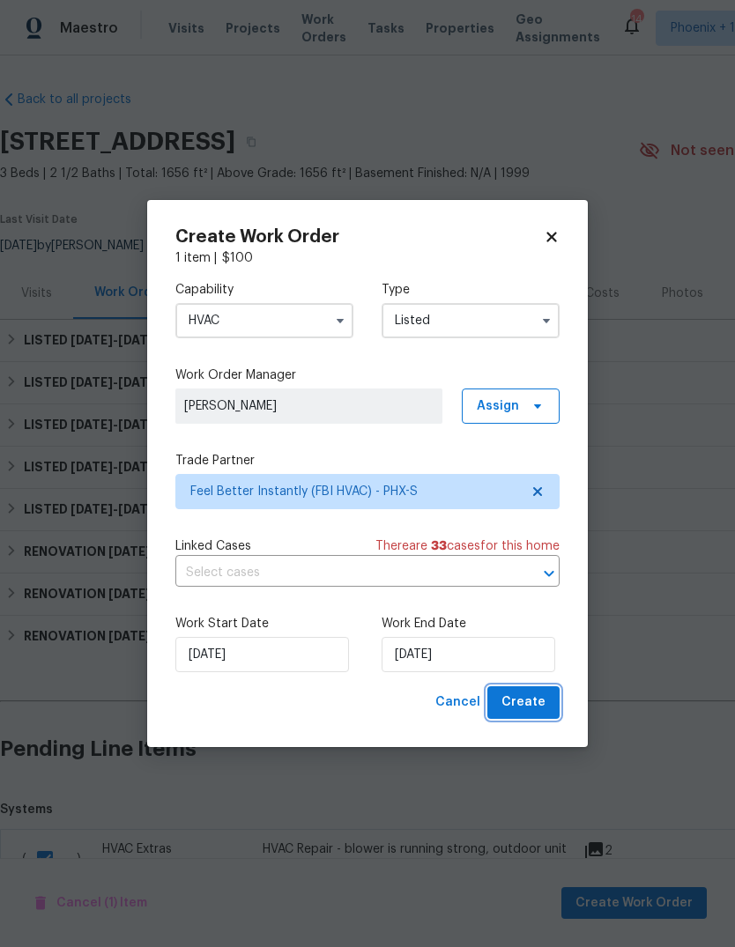
click at [523, 702] on span "Create" at bounding box center [523, 703] width 44 height 22
checkbox input "false"
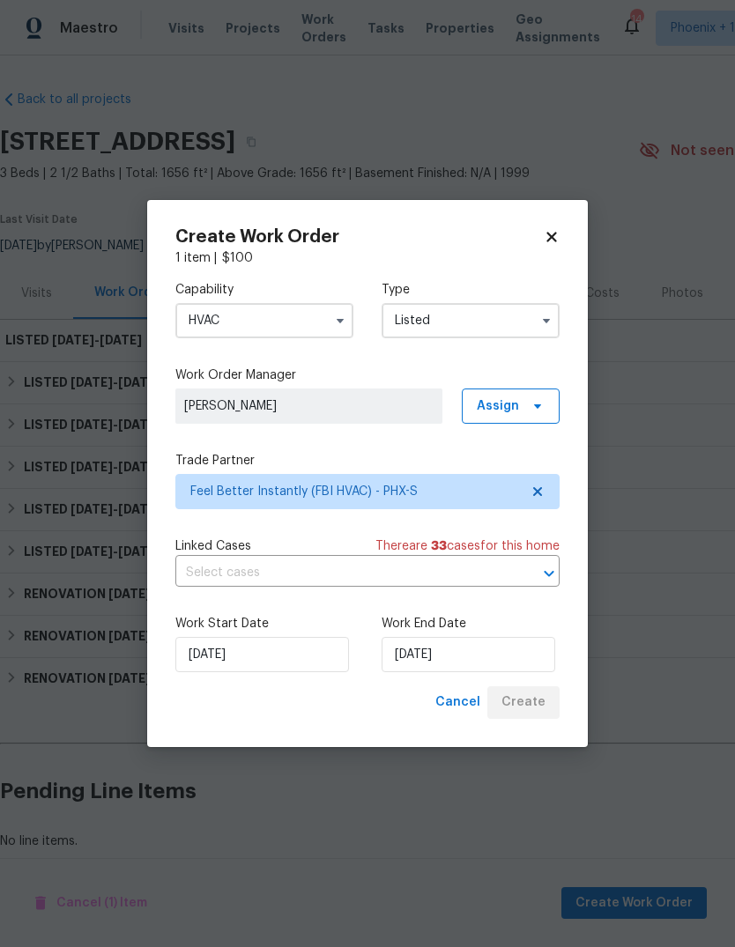
scroll to position [22, 0]
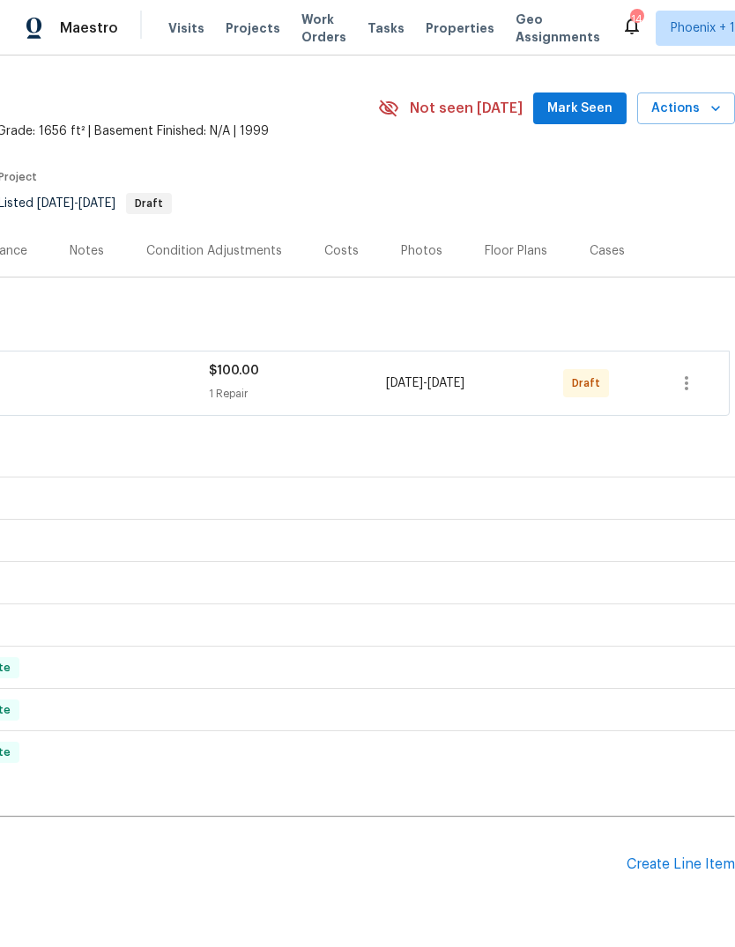
scroll to position [42, 261]
click at [682, 380] on icon "button" at bounding box center [686, 383] width 21 height 21
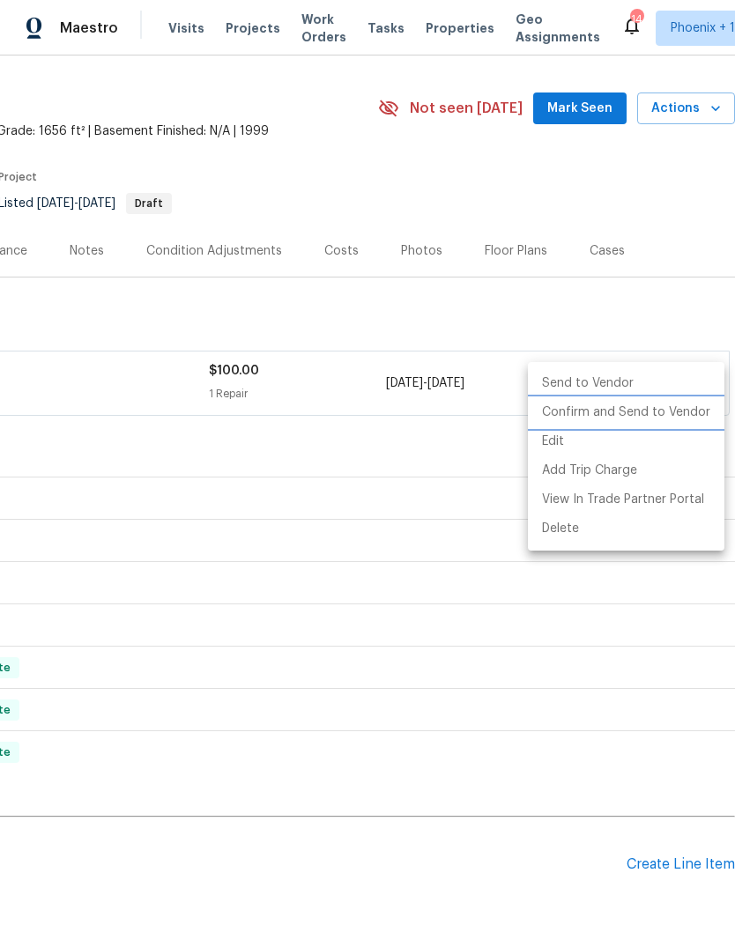
click at [643, 418] on li "Confirm and Send to Vendor" at bounding box center [626, 412] width 197 height 29
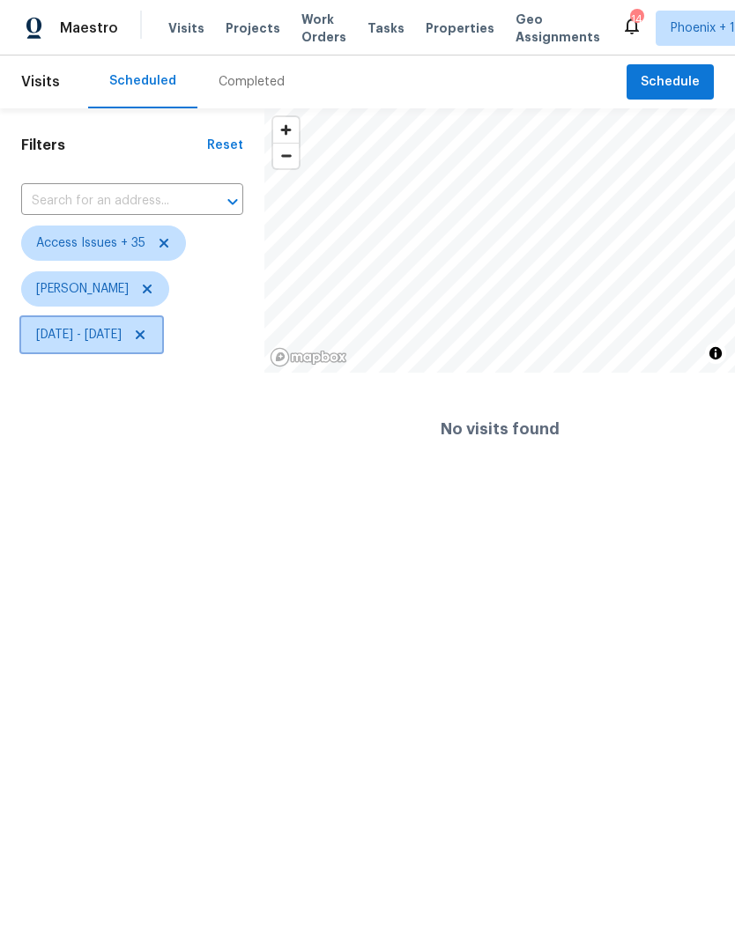
click at [122, 338] on span "[DATE] - [DATE]" at bounding box center [78, 335] width 85 height 18
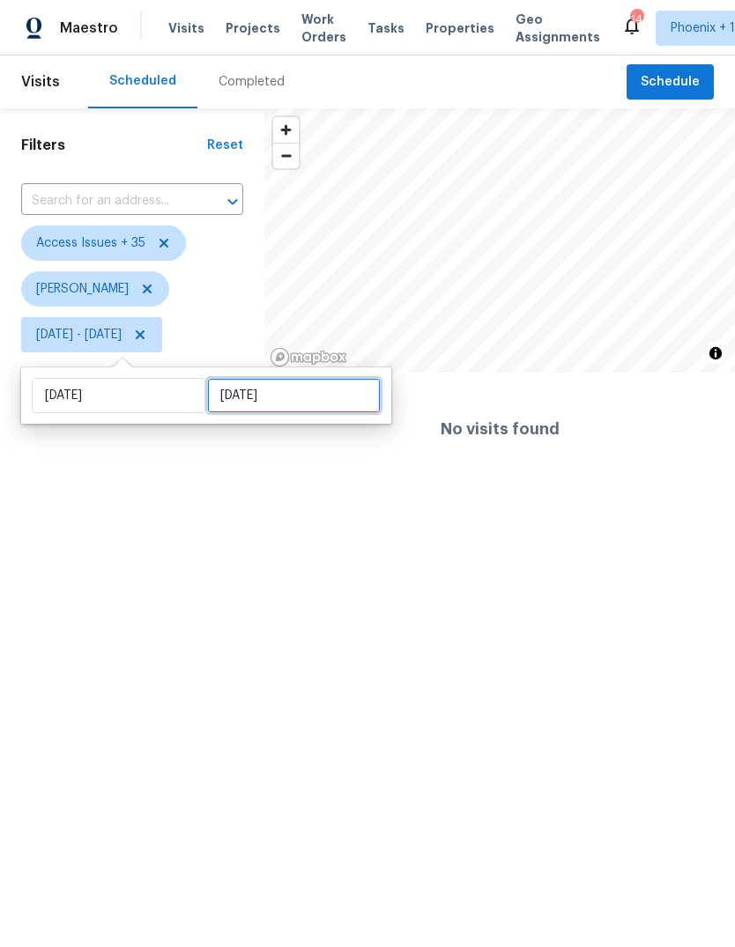
click at [309, 400] on input "[DATE]" at bounding box center [294, 395] width 174 height 35
select select "6"
select select "2025"
select select "7"
select select "2025"
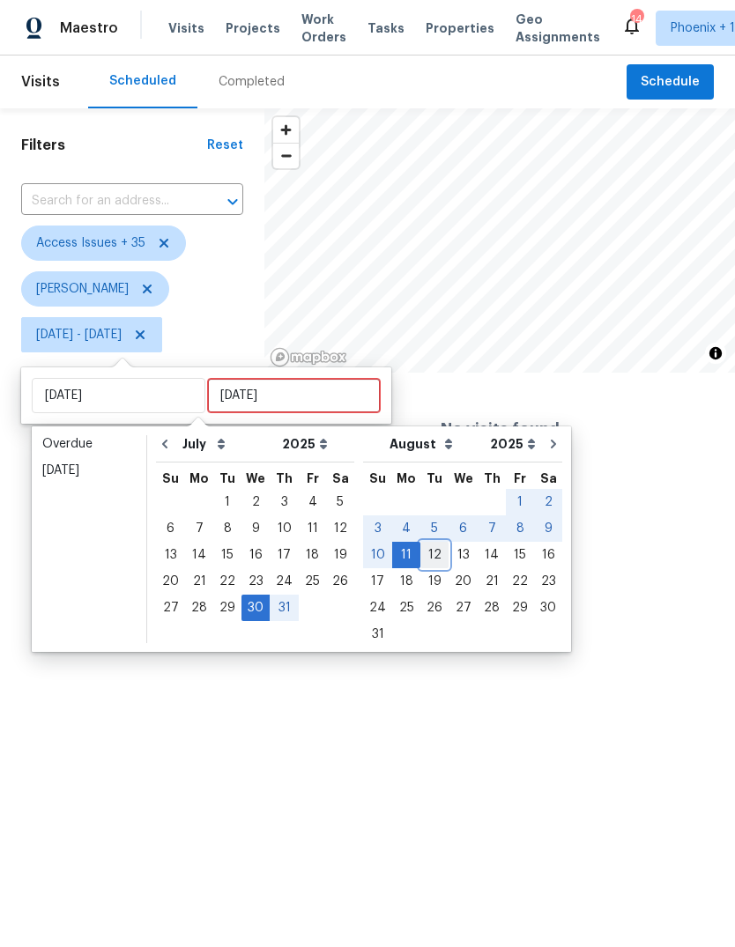
click at [424, 552] on div "12" at bounding box center [434, 555] width 28 height 25
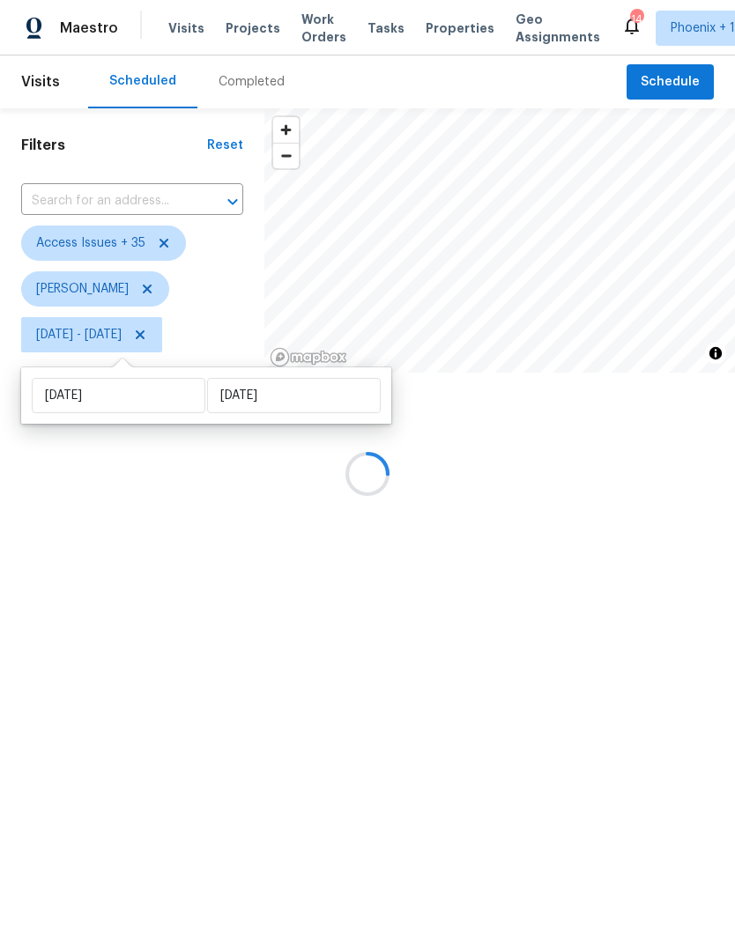
type input "[DATE]"
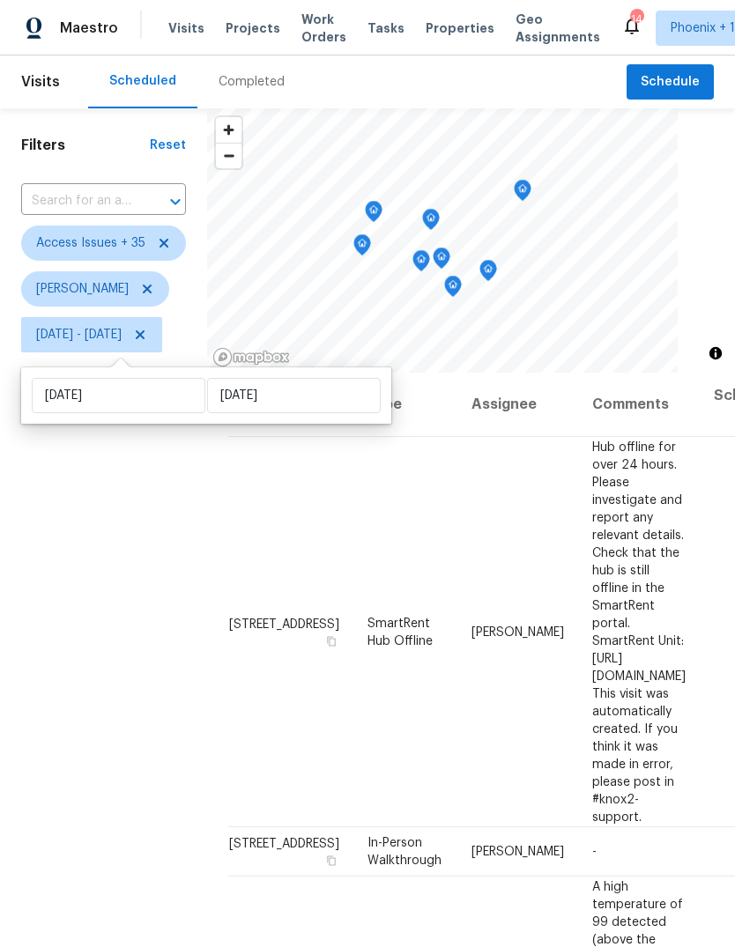
click at [162, 644] on div "Filters Reset ​ Access Issues + 35 [PERSON_NAME][DATE] - [DATE]" at bounding box center [103, 619] width 207 height 1022
